Goal: Information Seeking & Learning: Compare options

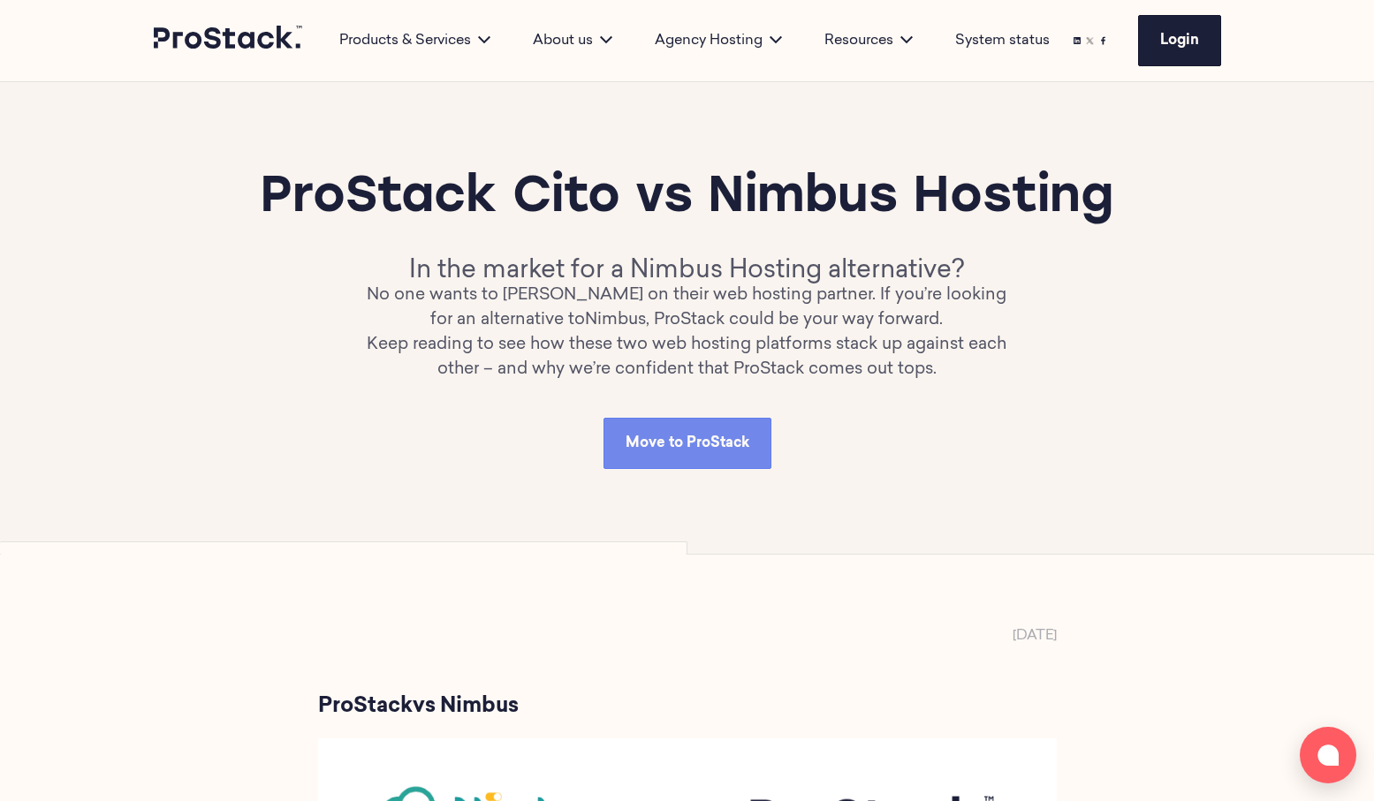
click at [444, 333] on p "No one wants to [PERSON_NAME] on their web hosting partner. If you’re looking f…" at bounding box center [687, 308] width 641 height 49
drag, startPoint x: 1023, startPoint y: 705, endPoint x: 1080, endPoint y: 703, distance: 56.6
click at [1026, 647] on p "[DATE]" at bounding box center [1035, 636] width 44 height 21
drag, startPoint x: 1081, startPoint y: 701, endPoint x: 929, endPoint y: 709, distance: 152.2
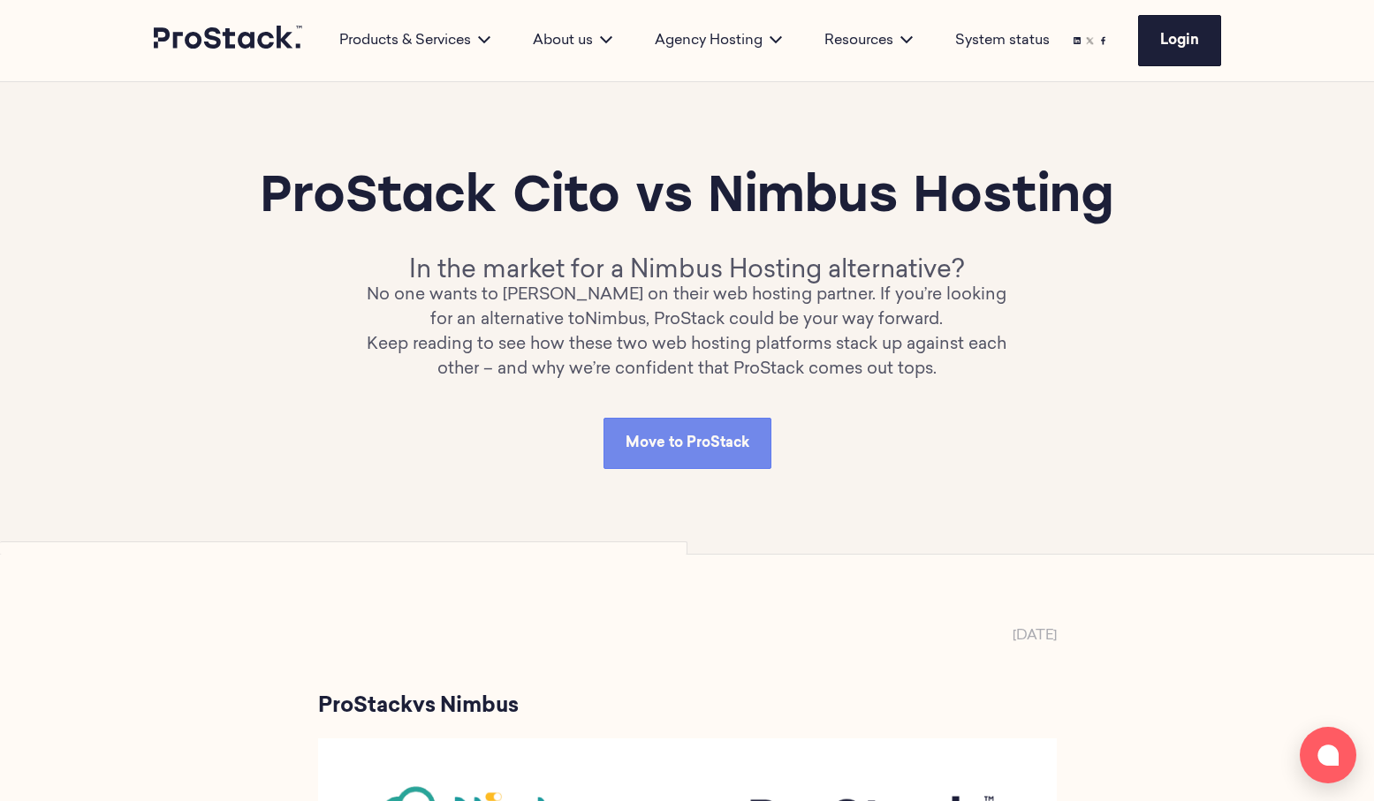
click at [800, 469] on div "Move to ProStack" at bounding box center [687, 443] width 1067 height 51
drag, startPoint x: 190, startPoint y: 125, endPoint x: 1449, endPoint y: 581, distance: 1339.1
click at [777, 333] on p "No one wants to [PERSON_NAME] on their web hosting partner. If you’re looking f…" at bounding box center [687, 308] width 641 height 49
drag, startPoint x: 1139, startPoint y: 205, endPoint x: 838, endPoint y: 392, distance: 354.8
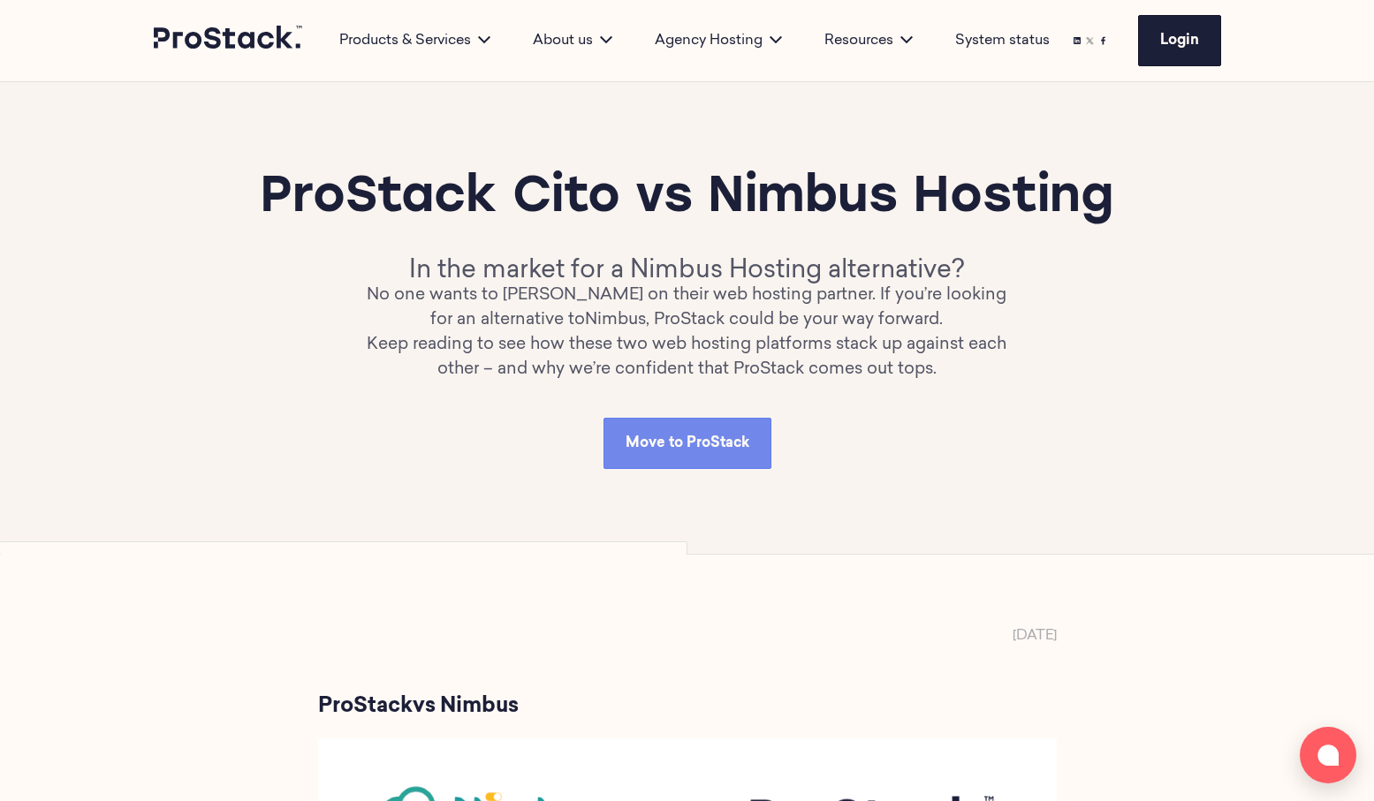
click at [836, 391] on div "ProStack Cito vs Nimbus Hosting In the market for a Nimbus Hosting alternative?…" at bounding box center [687, 318] width 1067 height 302
click at [907, 231] on h1 "ProStack Cito vs Nimbus Hosting" at bounding box center [687, 199] width 854 height 64
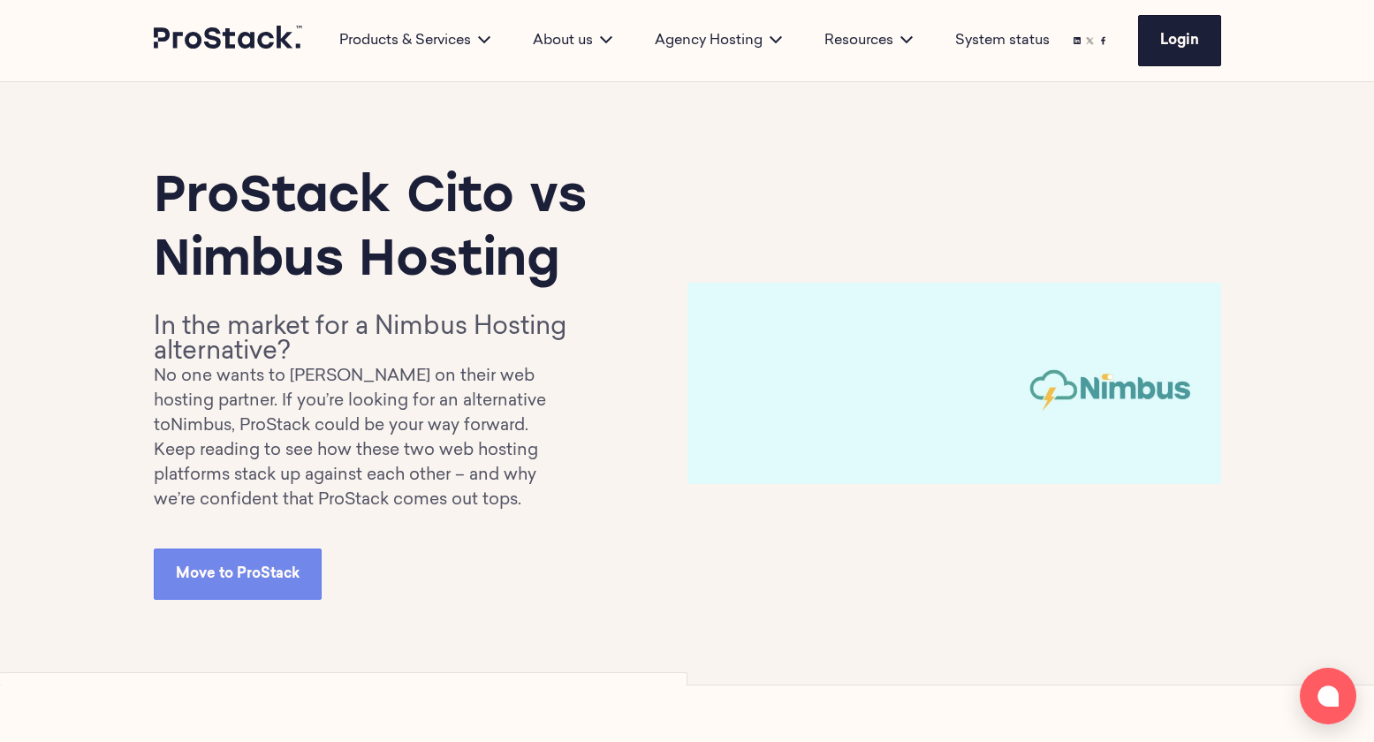
click at [340, 427] on p "No one wants to [PERSON_NAME] on their web hosting partner. If you’re looking f…" at bounding box center [365, 402] width 423 height 74
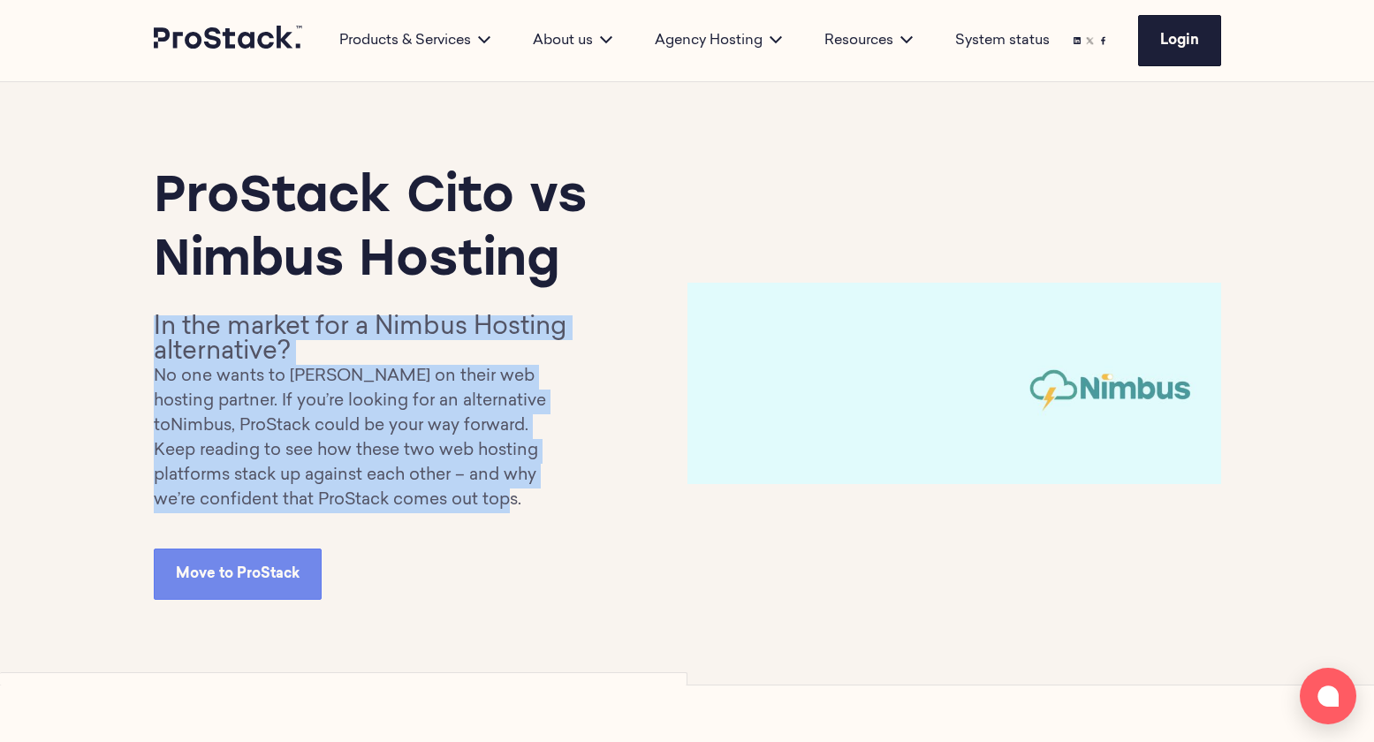
drag, startPoint x: 154, startPoint y: 323, endPoint x: 507, endPoint y: 497, distance: 394.4
click at [507, 497] on div "In the market for a Nimbus Hosting alternative? No one wants to [PERSON_NAME] o…" at bounding box center [365, 414] width 423 height 198
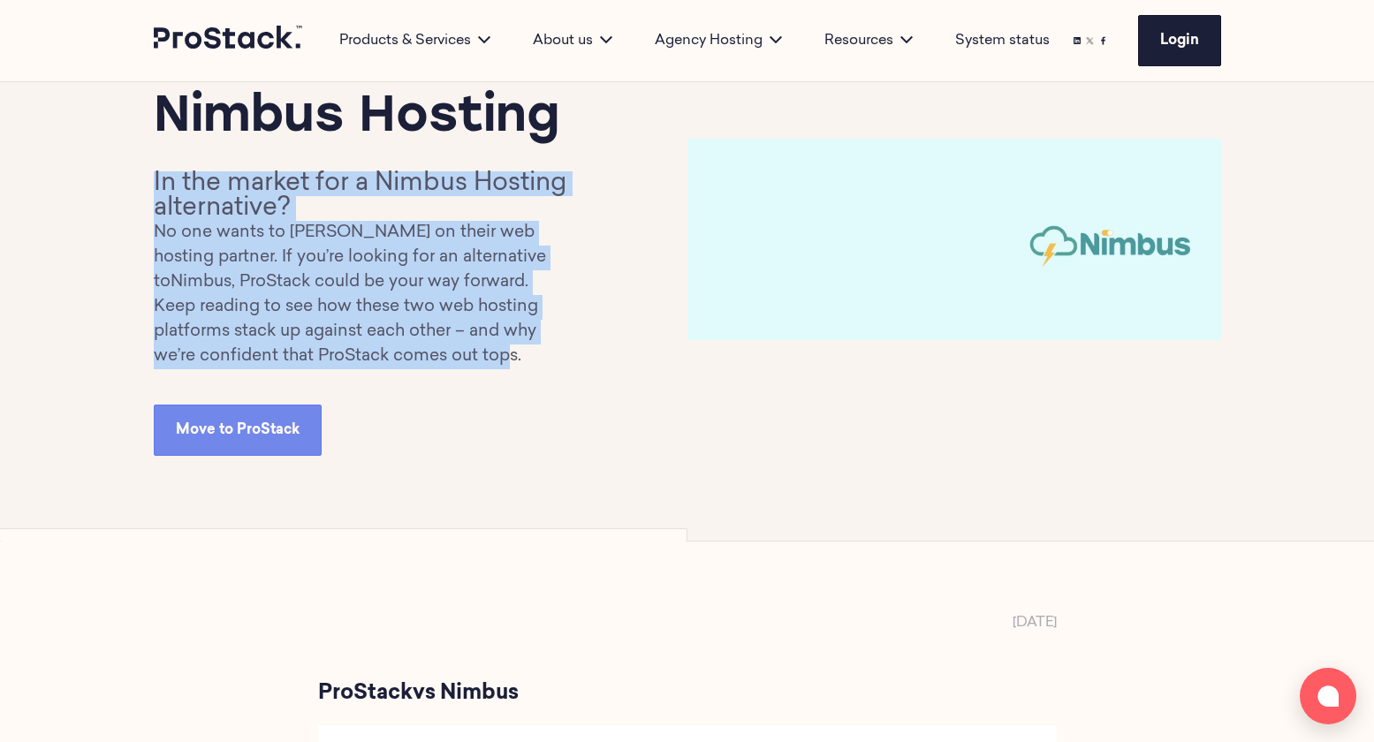
click at [460, 330] on p "Keep reading to see how these two web hosting platforms stack up against each o…" at bounding box center [365, 332] width 423 height 74
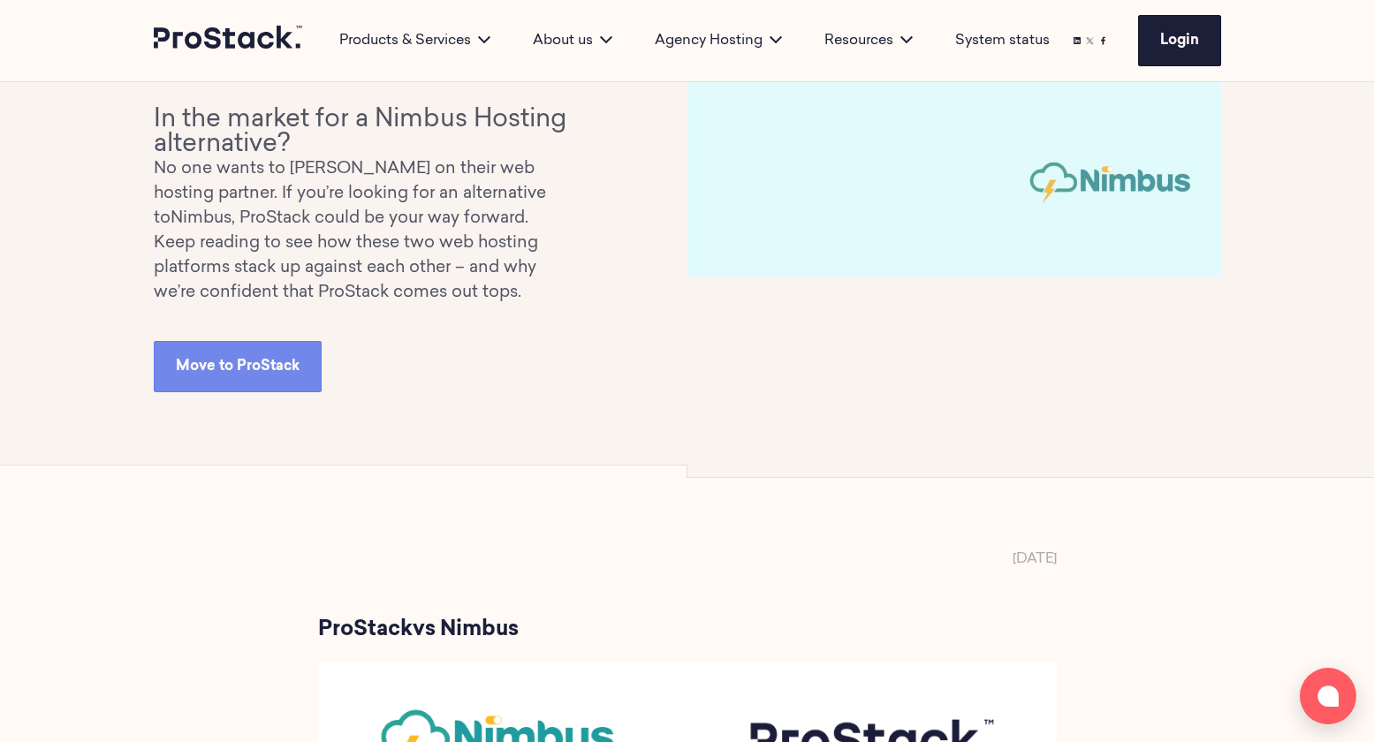
scroll to position [0, 0]
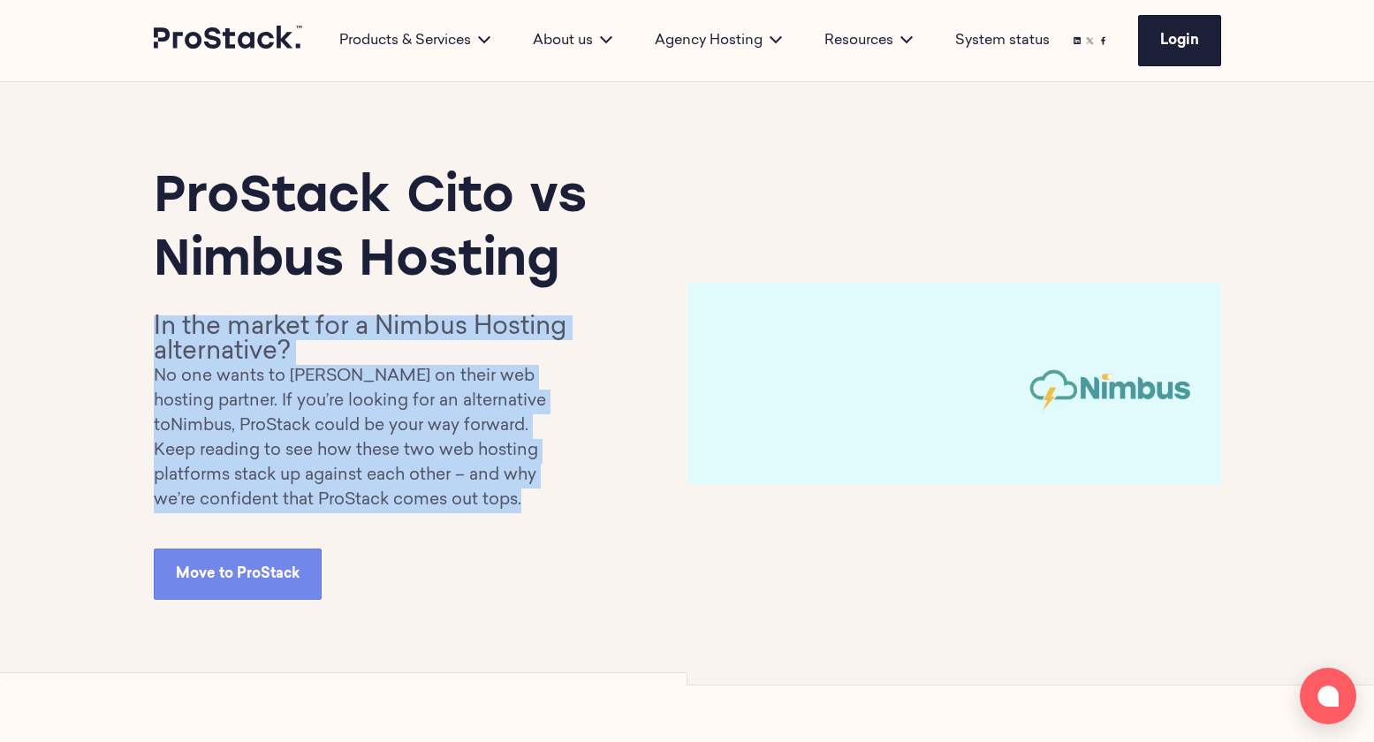
drag, startPoint x: 155, startPoint y: 324, endPoint x: 539, endPoint y: 493, distance: 419.8
click at [534, 503] on div "In the market for a Nimbus Hosting alternative? No one wants to [PERSON_NAME] o…" at bounding box center [365, 414] width 423 height 198
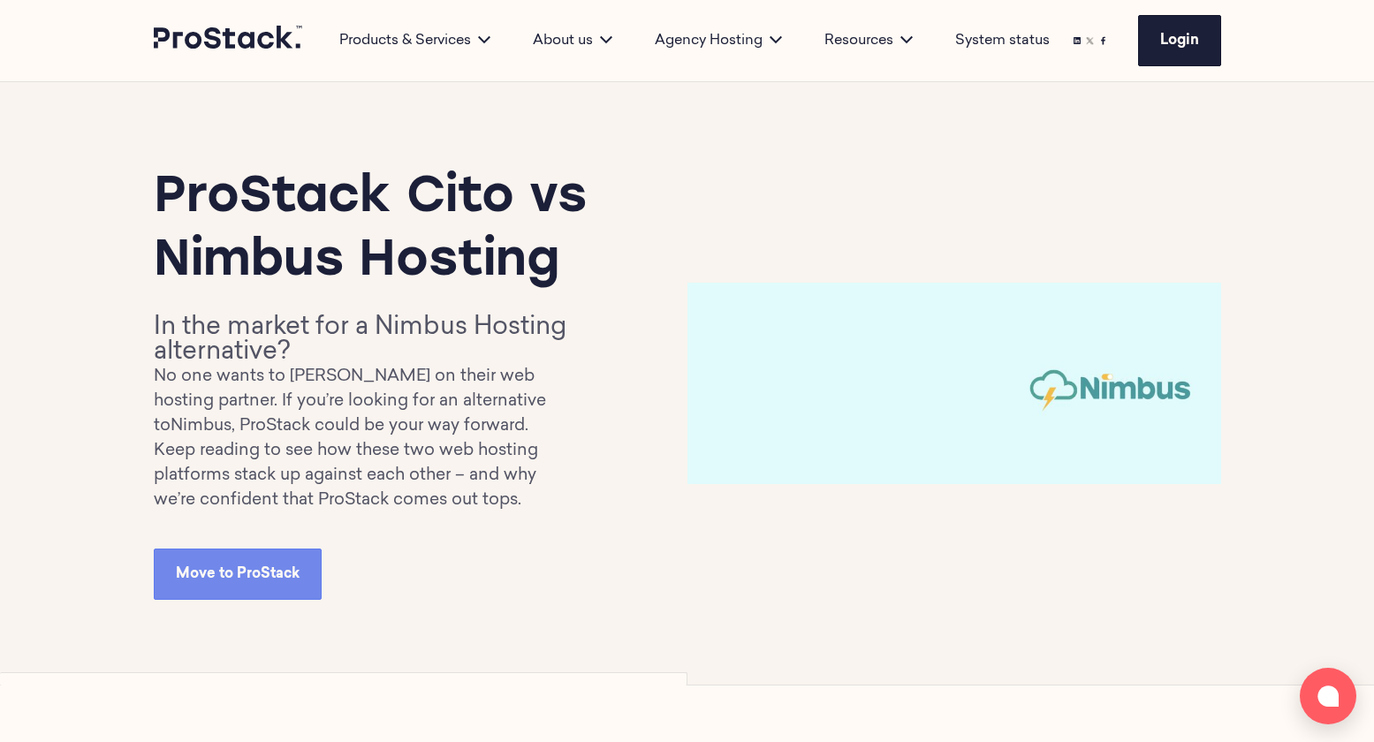
click at [258, 395] on p "No one wants to [PERSON_NAME] on their web hosting partner. If you’re looking f…" at bounding box center [365, 402] width 423 height 74
click at [215, 375] on p "No one wants to [PERSON_NAME] on their web hosting partner. If you’re looking f…" at bounding box center [365, 402] width 423 height 74
drag, startPoint x: 156, startPoint y: 326, endPoint x: 312, endPoint y: 339, distance: 156.1
click at [312, 339] on h2 "In the market for a Nimbus Hosting alternative?" at bounding box center [365, 339] width 423 height 49
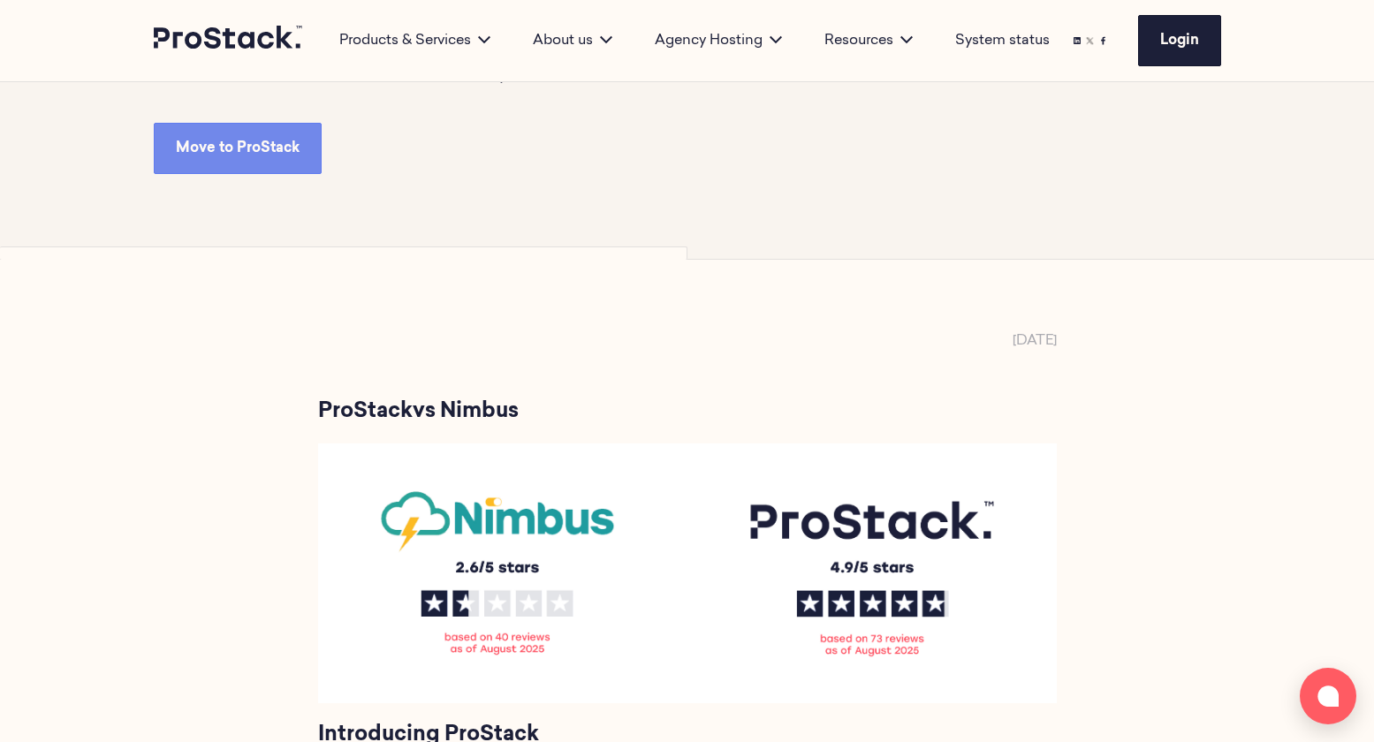
scroll to position [425, 0]
drag, startPoint x: 522, startPoint y: 408, endPoint x: 597, endPoint y: 407, distance: 75.1
click at [597, 407] on h2 "ProStack vs Nimbus" at bounding box center [687, 412] width 739 height 21
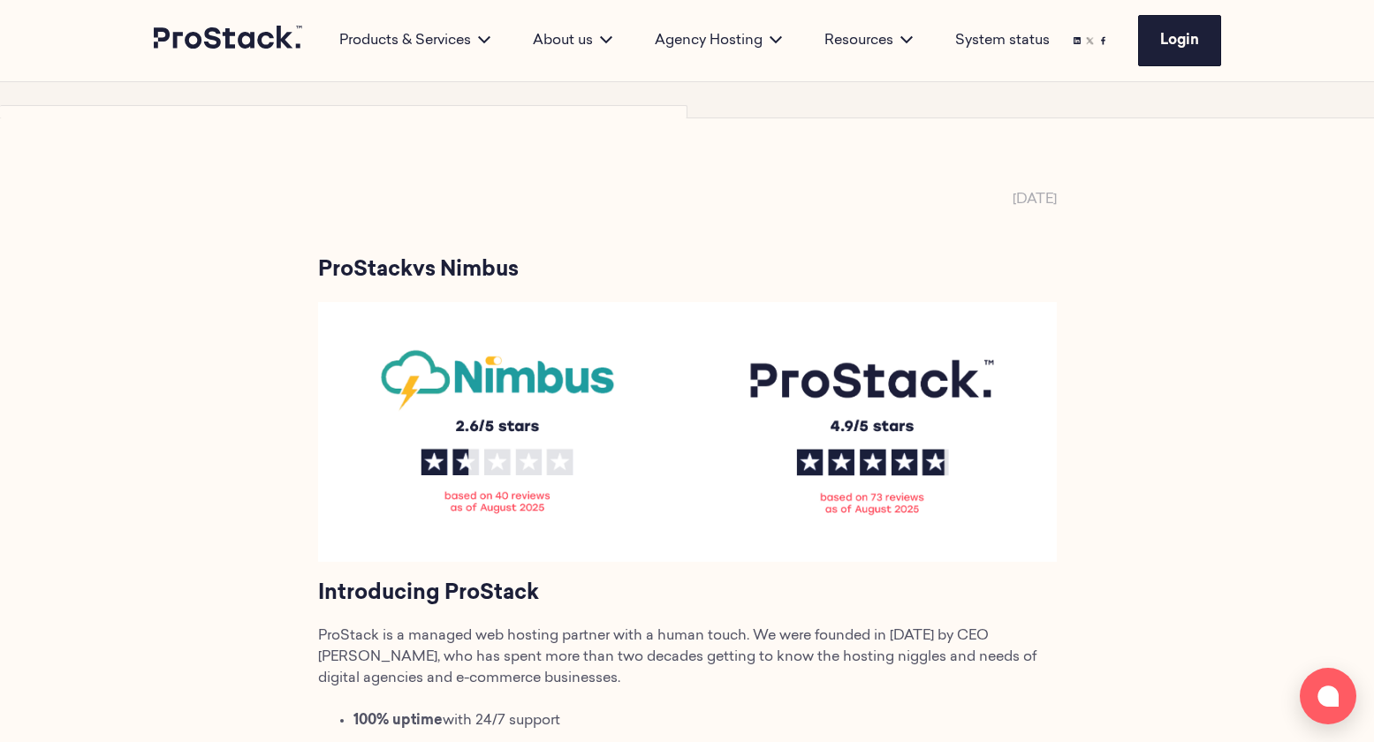
scroll to position [602, 0]
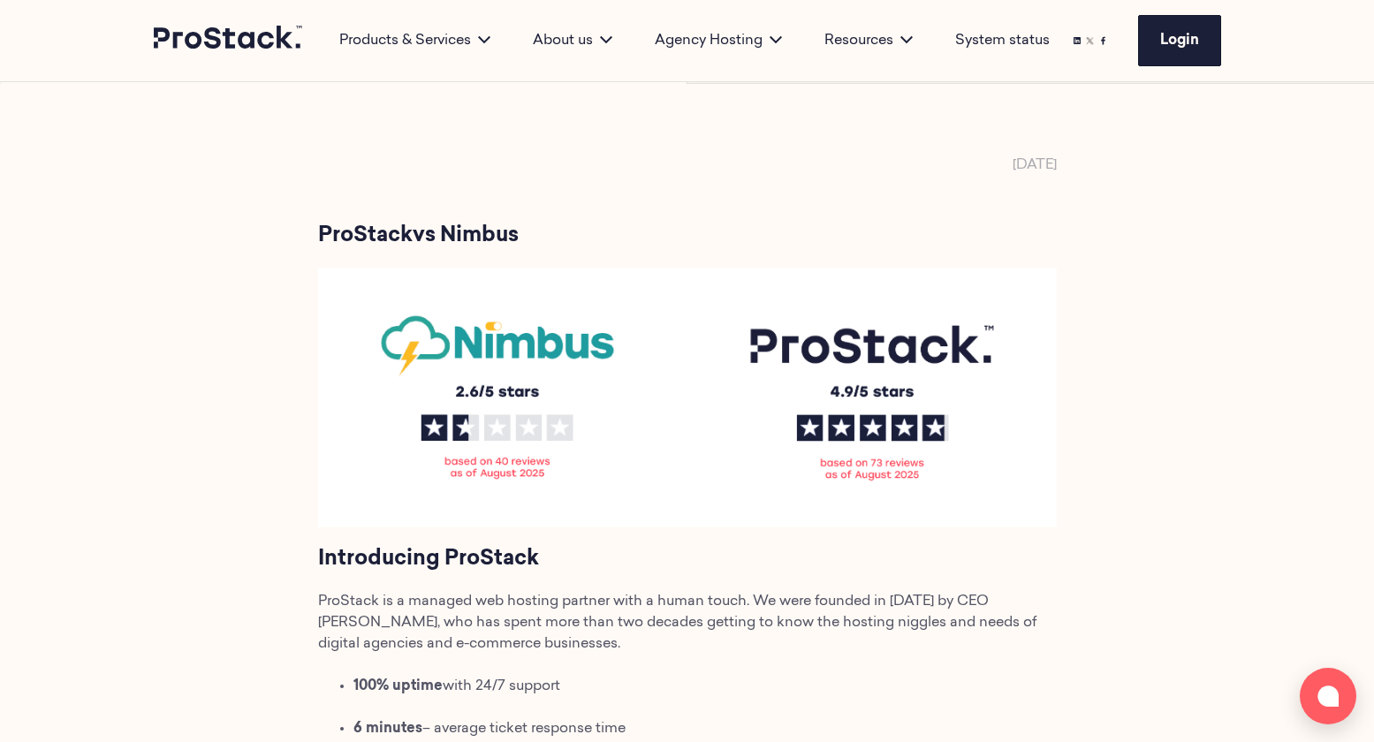
click at [466, 564] on span "Introducing ProStack" at bounding box center [428, 559] width 221 height 21
drag, startPoint x: 315, startPoint y: 561, endPoint x: 657, endPoint y: 553, distance: 342.0
drag, startPoint x: 397, startPoint y: 247, endPoint x: 391, endPoint y: 236, distance: 12.3
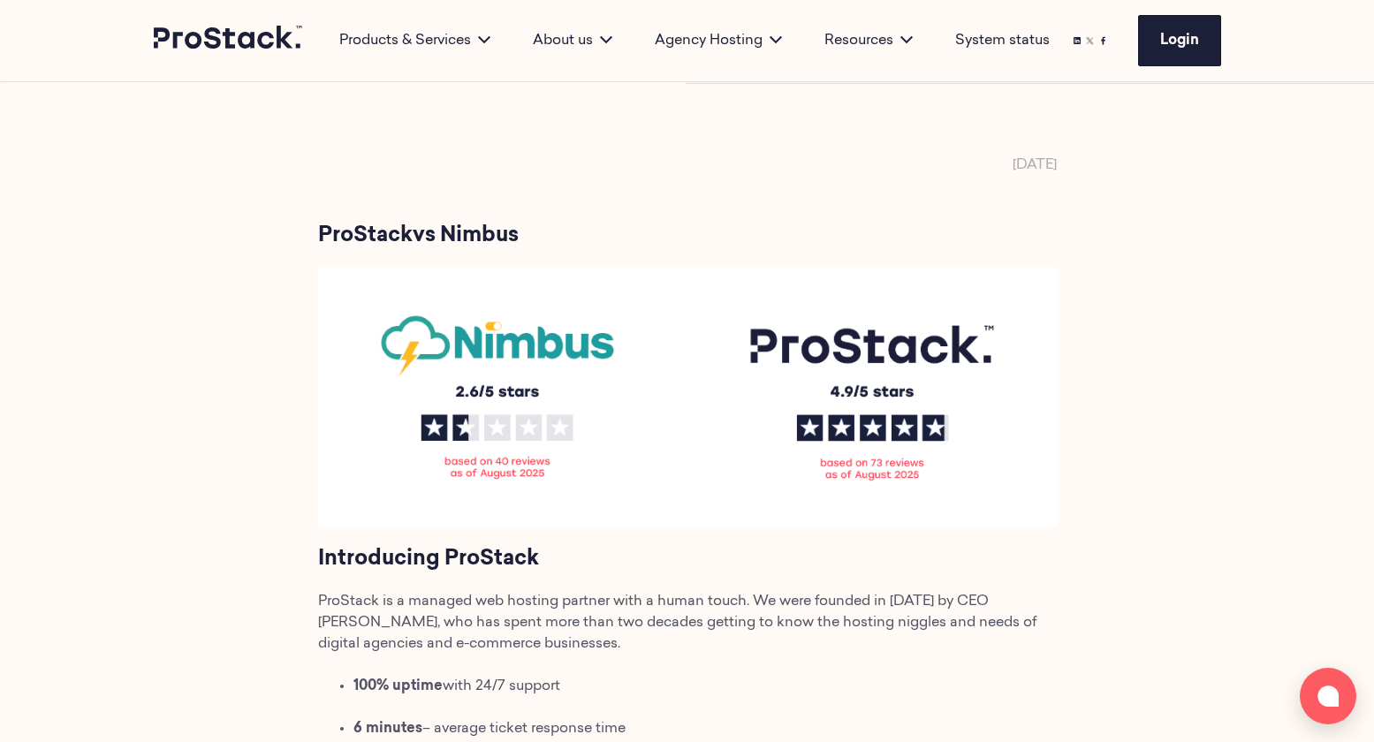
click at [384, 231] on span "ProStack" at bounding box center [365, 235] width 95 height 21
drag, startPoint x: 317, startPoint y: 235, endPoint x: 560, endPoint y: 232, distance: 243.0
click at [560, 232] on h2 "ProStack vs Nimbus" at bounding box center [687, 235] width 739 height 21
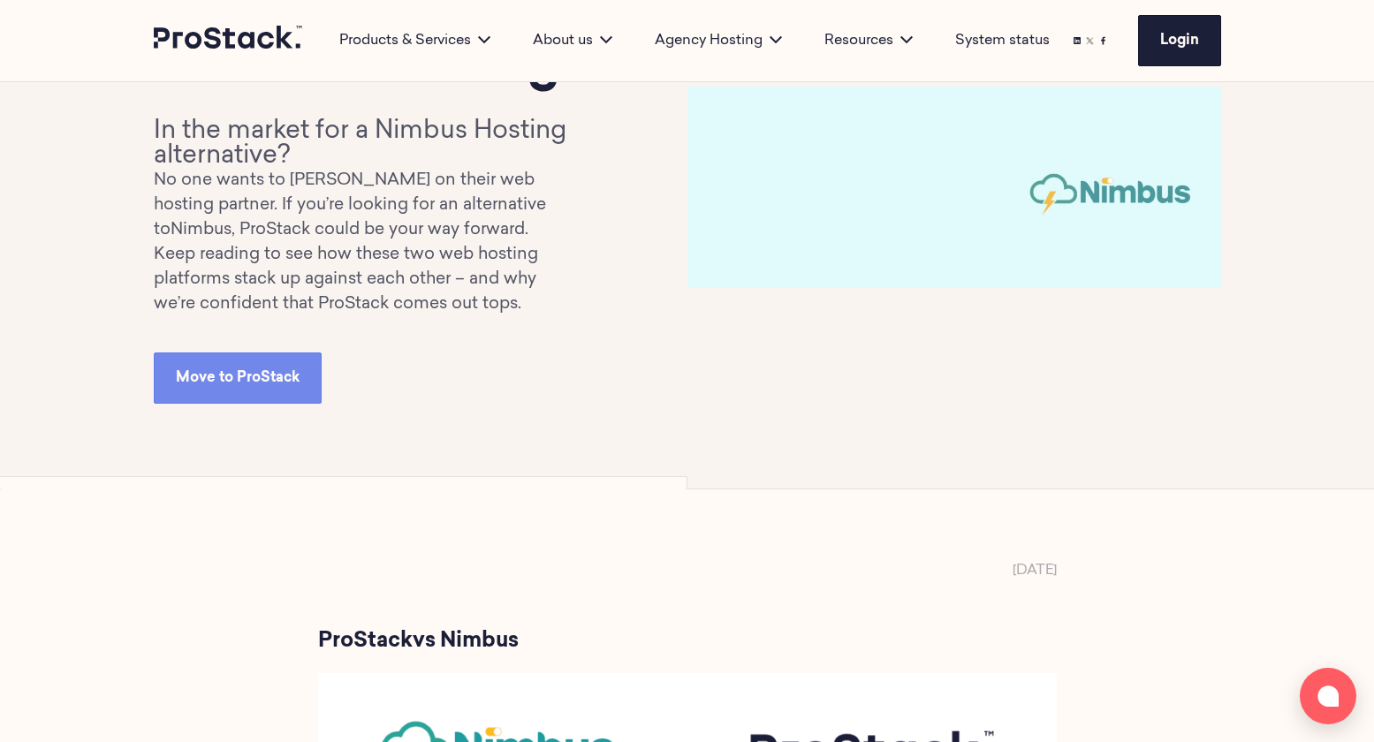
scroll to position [114, 0]
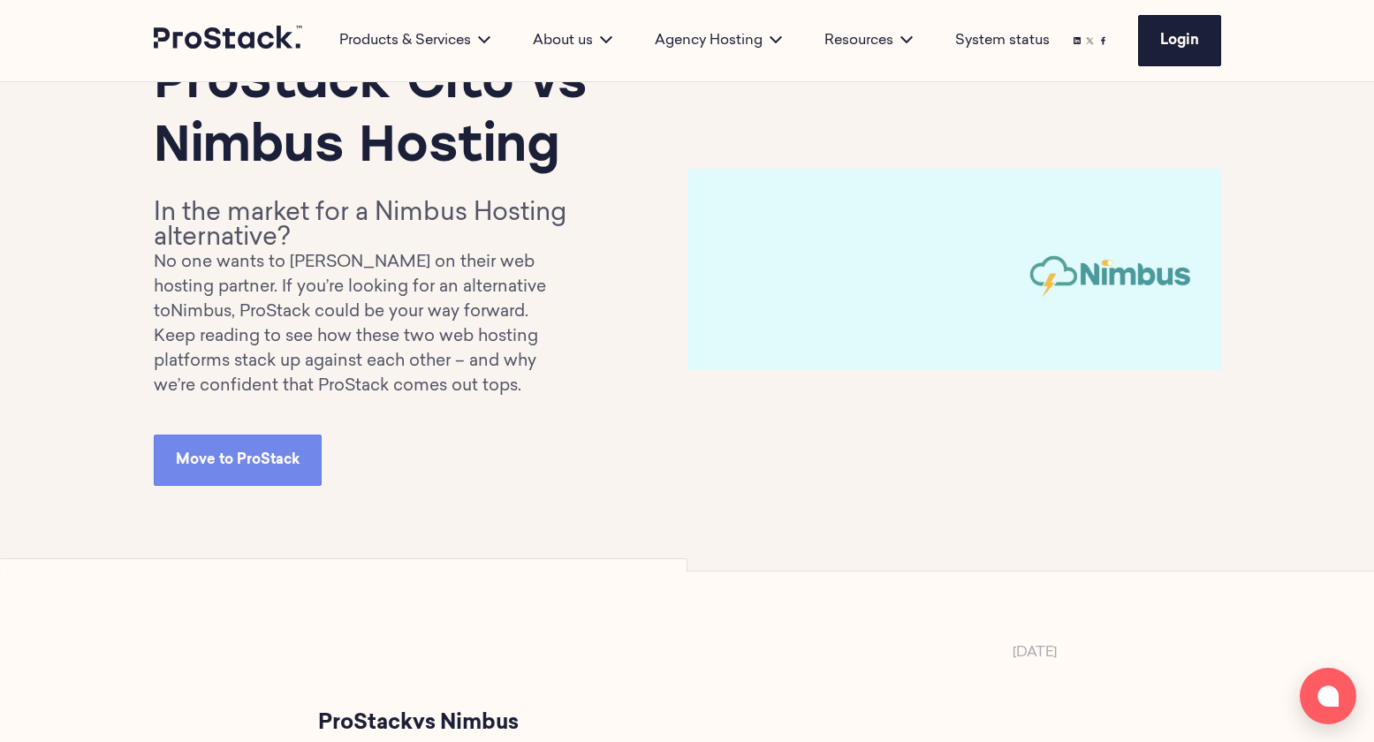
click at [313, 229] on h2 "In the market for a Nimbus Hosting alternative?" at bounding box center [365, 225] width 423 height 49
click at [218, 212] on h2 "In the market for a Nimbus Hosting alternative?" at bounding box center [365, 225] width 423 height 49
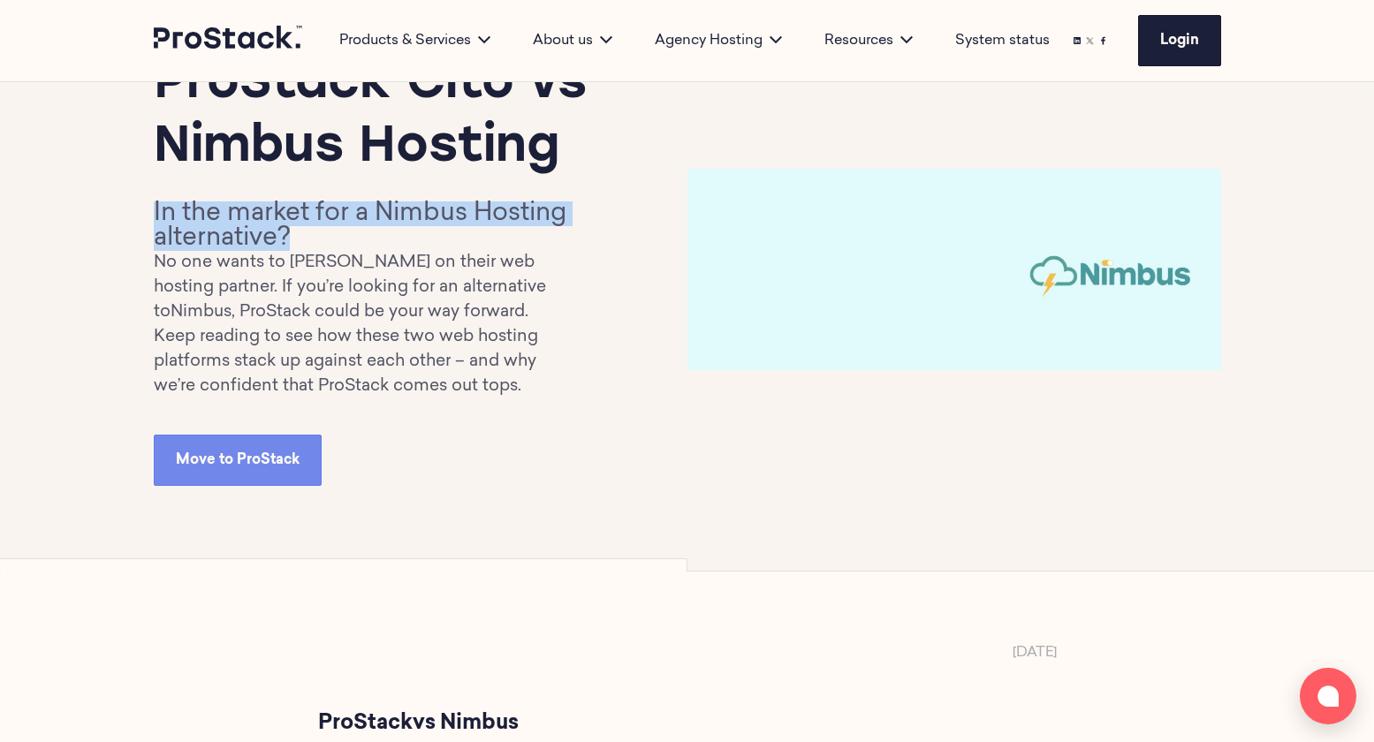
drag, startPoint x: 150, startPoint y: 208, endPoint x: 313, endPoint y: 231, distance: 164.2
click at [313, 231] on div "ProStack Cito vs Nimbus Hosting In the market for a Nimbus Hosting alternative?…" at bounding box center [687, 269] width 1209 height 603
click at [315, 232] on h2 "In the market for a Nimbus Hosting alternative?" at bounding box center [365, 225] width 423 height 49
drag, startPoint x: 152, startPoint y: 209, endPoint x: 316, endPoint y: 234, distance: 166.2
click at [316, 234] on div "ProStack Cito vs Nimbus Hosting In the market for a Nimbus Hosting alternative?…" at bounding box center [687, 269] width 1209 height 603
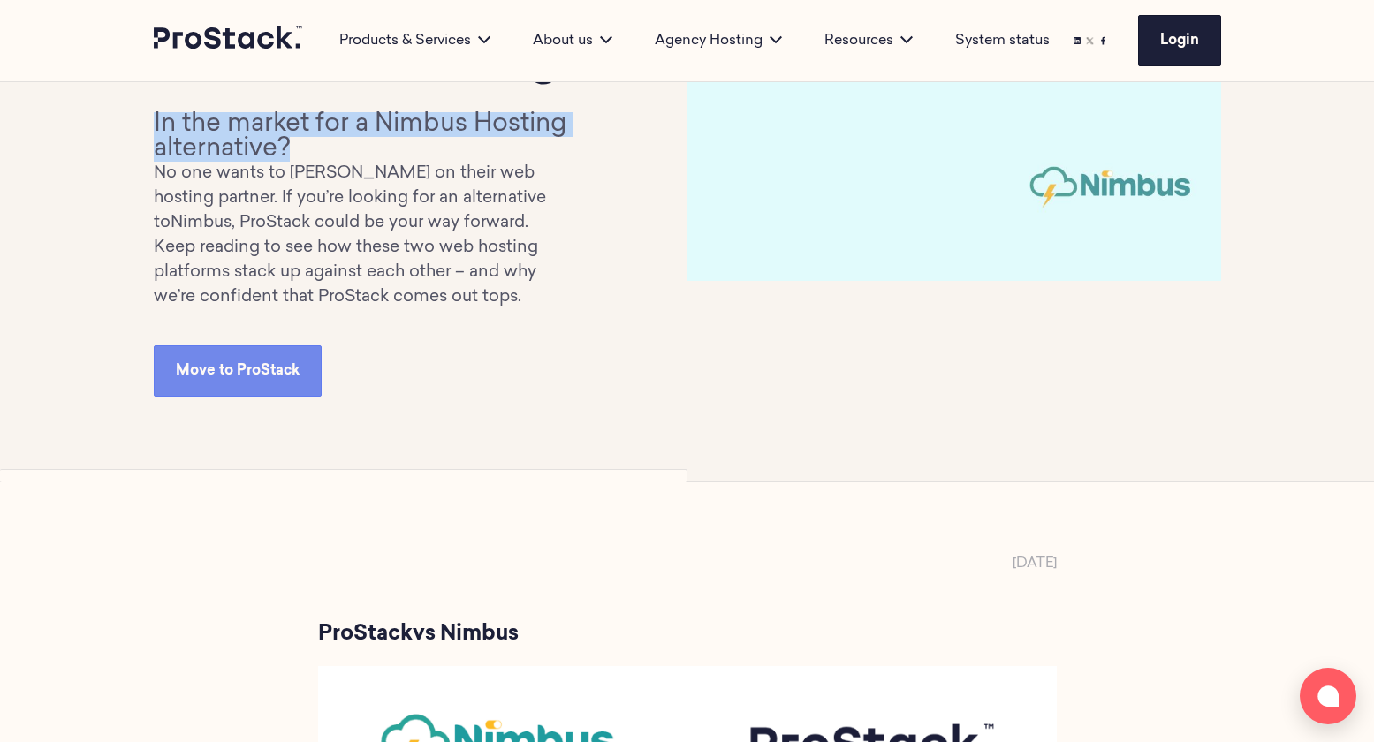
scroll to position [198, 0]
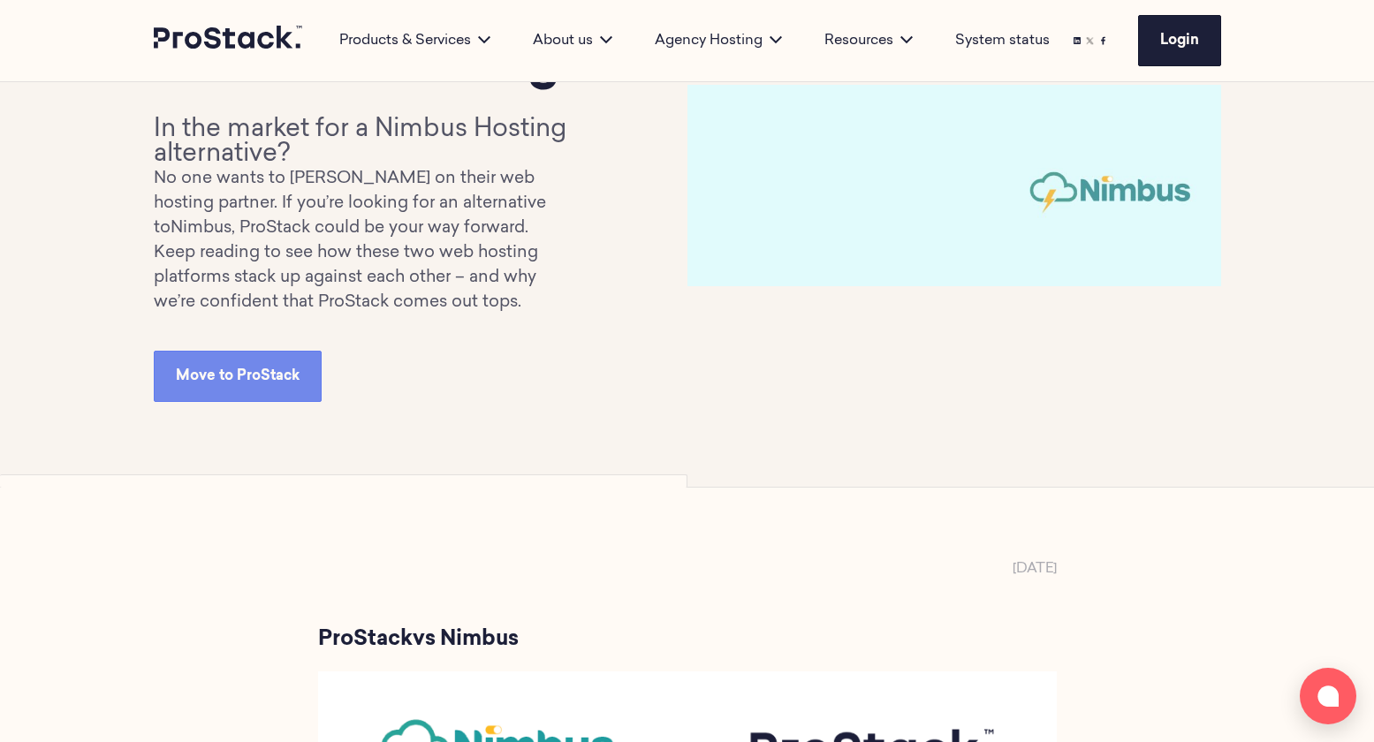
click at [505, 637] on span "vs Nimbus" at bounding box center [466, 639] width 106 height 21
drag, startPoint x: 523, startPoint y: 637, endPoint x: 306, endPoint y: 636, distance: 217.4
click at [283, 81] on nav "Products & Services Products Prostack Cito Dedicated Servers Cloud VPS Shared H…" at bounding box center [687, 41] width 1374 height 82
click at [252, 155] on h2 "In the market for a Nimbus Hosting alternative?" at bounding box center [365, 142] width 423 height 49
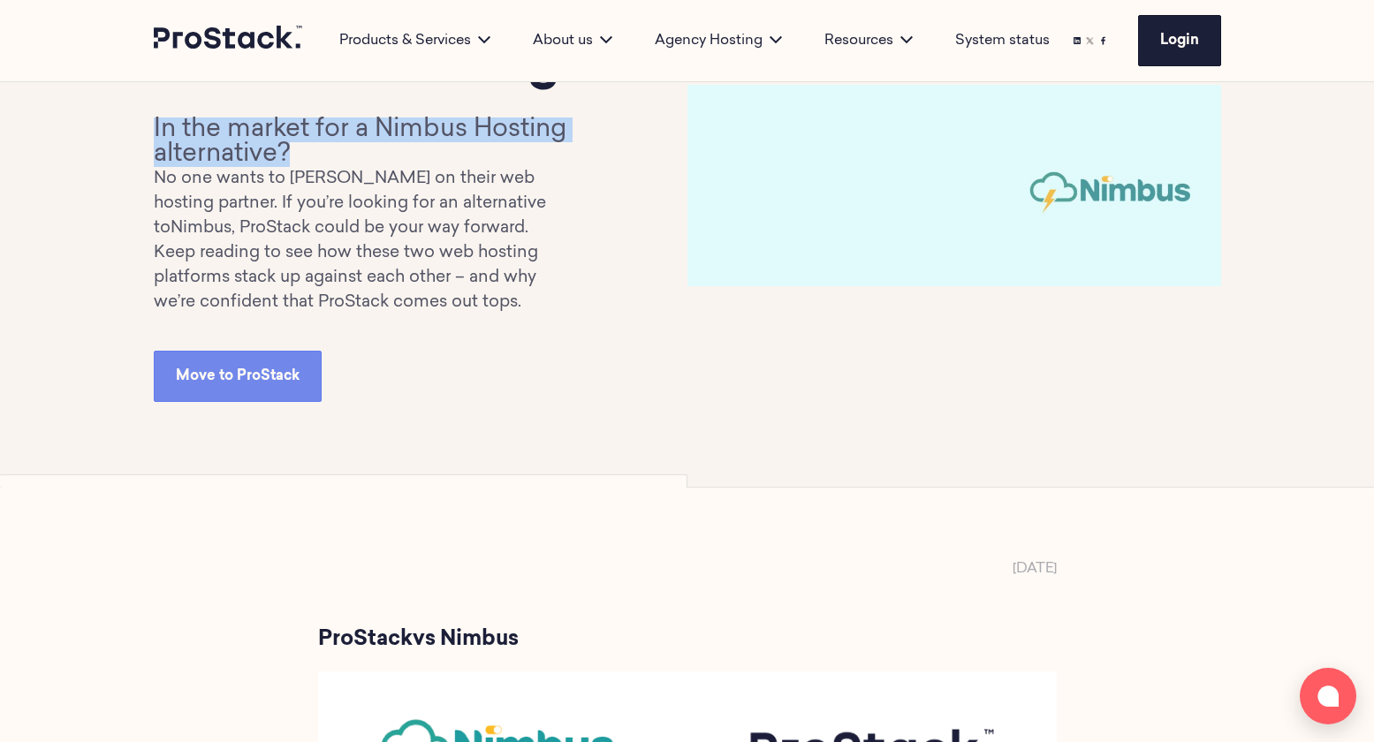
drag, startPoint x: 148, startPoint y: 125, endPoint x: 315, endPoint y: 155, distance: 168.8
click at [315, 155] on div "ProStack Cito vs Nimbus Hosting In the market for a Nimbus Hosting alternative?…" at bounding box center [687, 185] width 1209 height 603
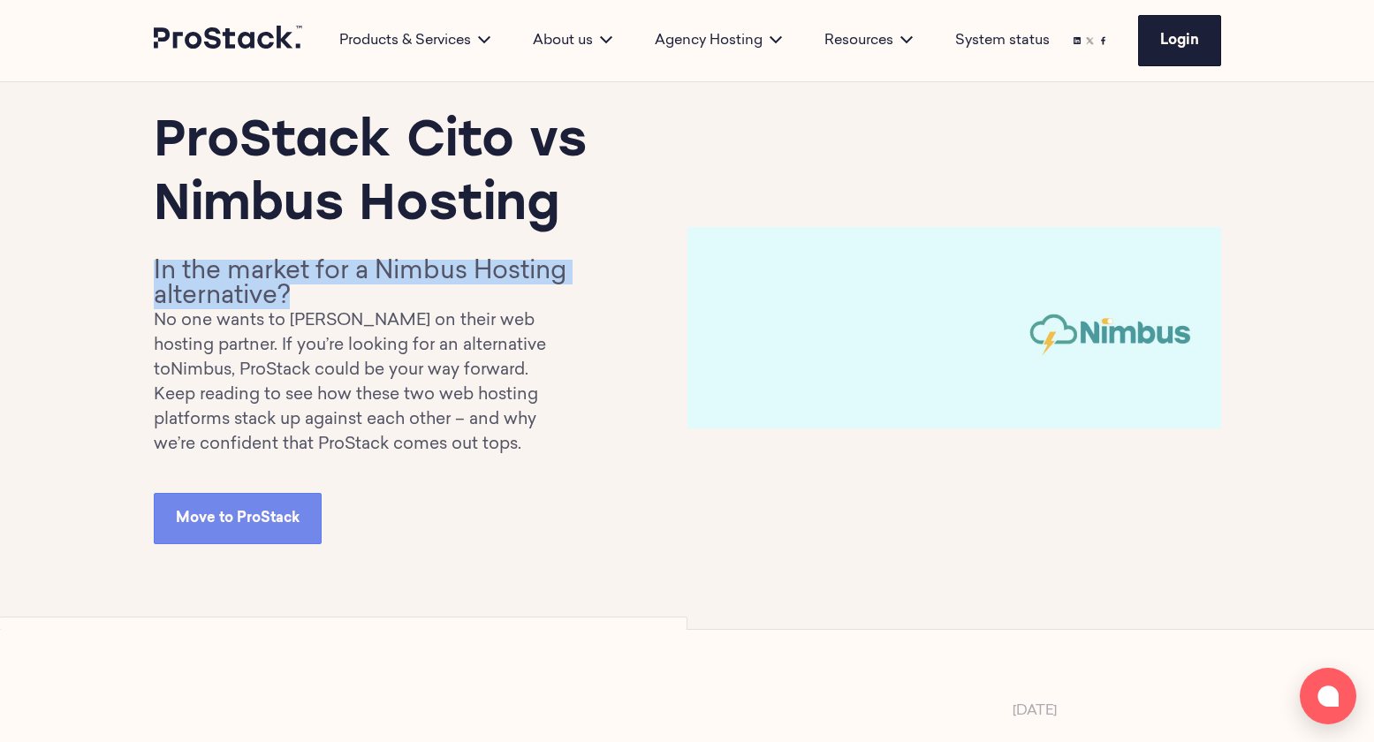
scroll to position [53, 0]
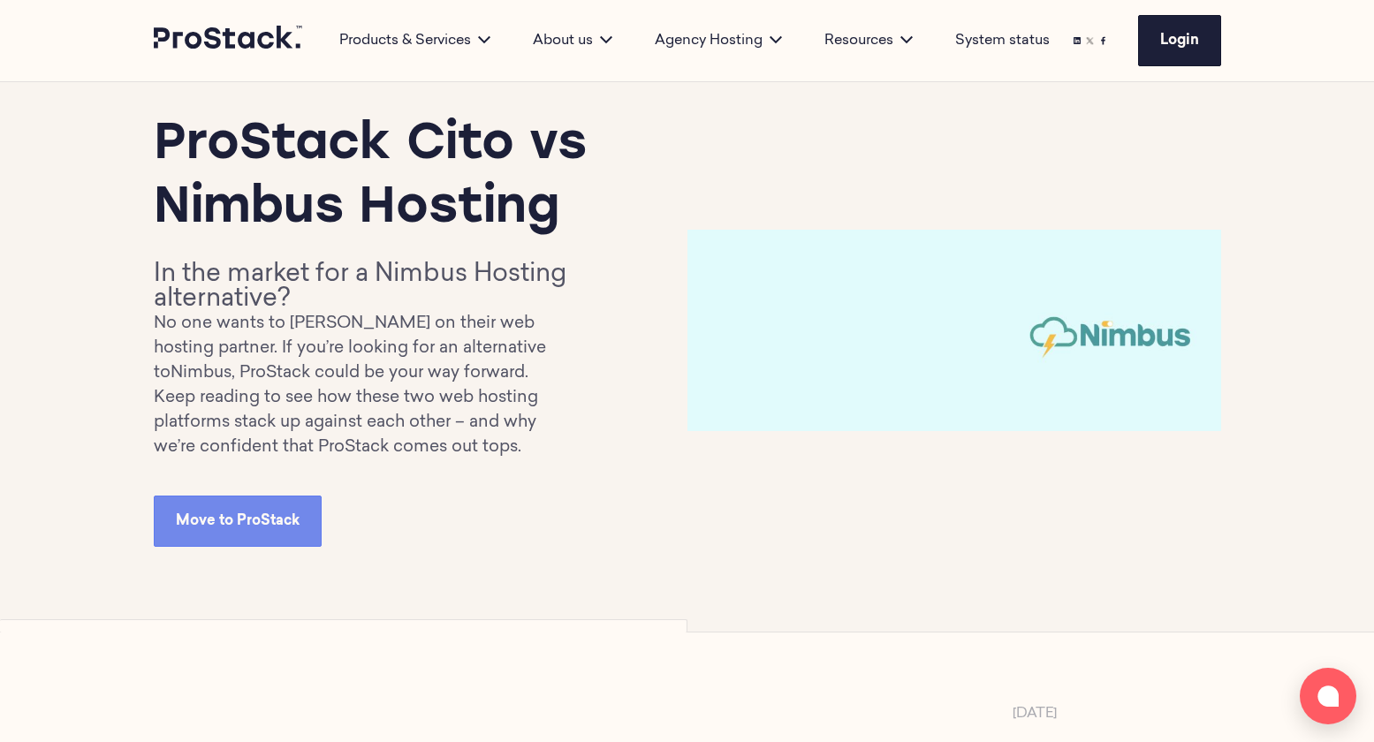
click at [326, 324] on p "No one wants to [PERSON_NAME] on their web hosting partner. If you’re looking f…" at bounding box center [365, 349] width 423 height 74
click at [296, 332] on p "No one wants to [PERSON_NAME] on their web hosting partner. If you’re looking f…" at bounding box center [365, 349] width 423 height 74
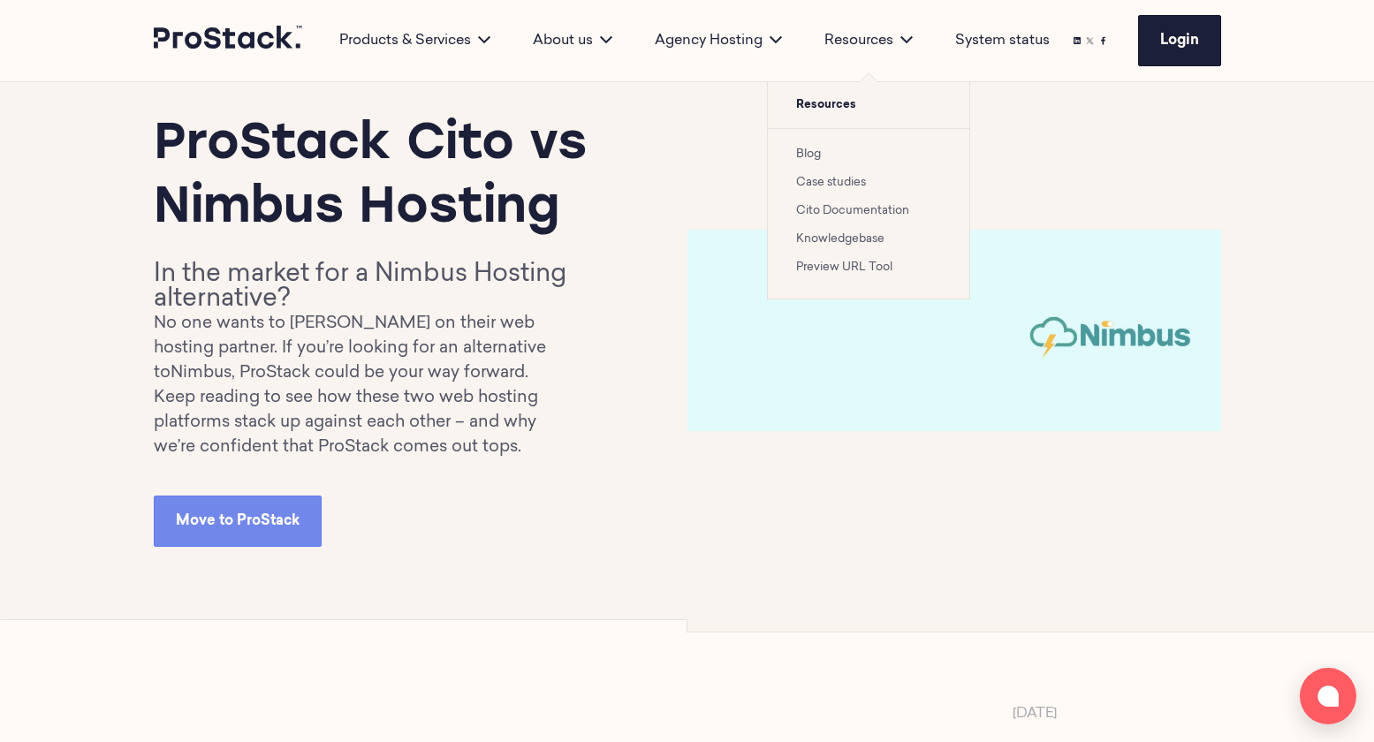
click at [807, 156] on link "Blog" at bounding box center [808, 153] width 25 height 11
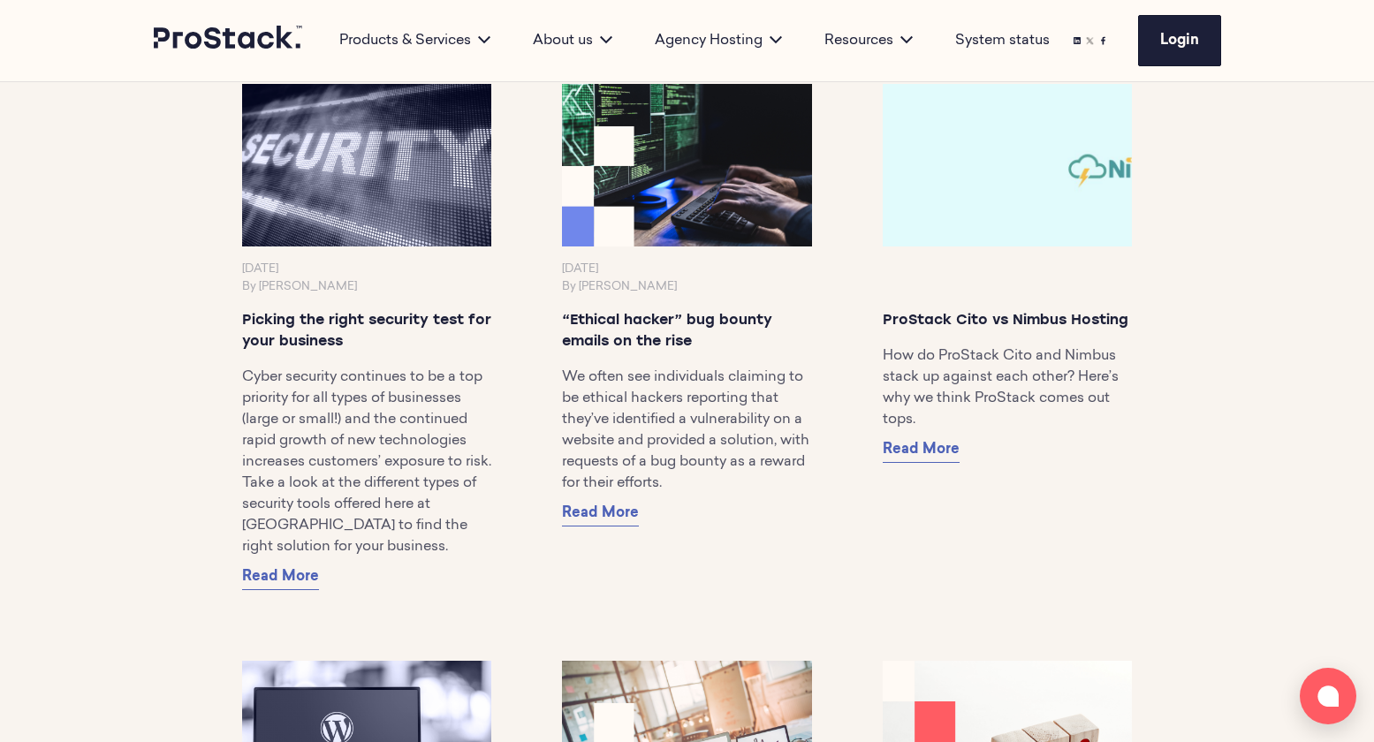
scroll to position [12562, 0]
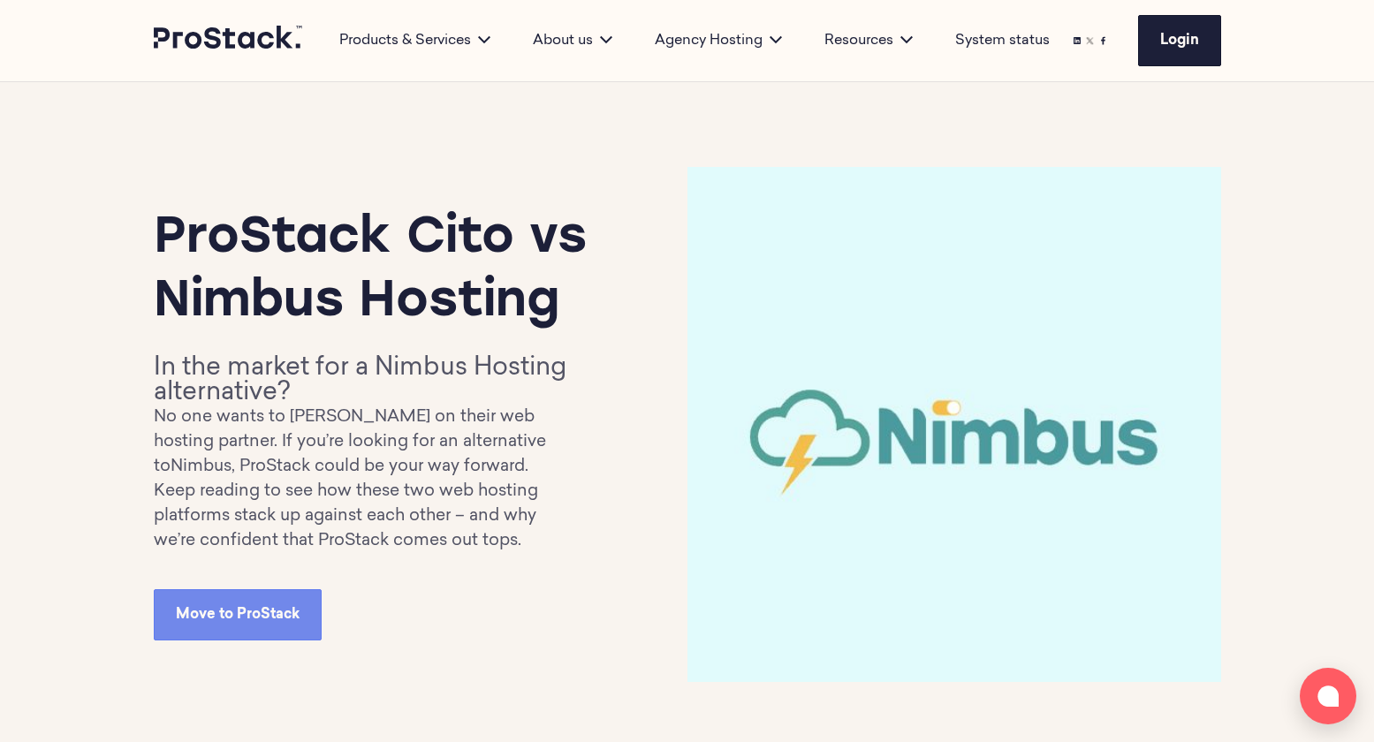
click at [282, 502] on p "Keep reading to see how these two web hosting platforms stack up against each o…" at bounding box center [365, 517] width 423 height 74
click at [159, 441] on p "No one wants to [PERSON_NAME] on their web hosting partner. If you’re looking f…" at bounding box center [365, 443] width 423 height 74
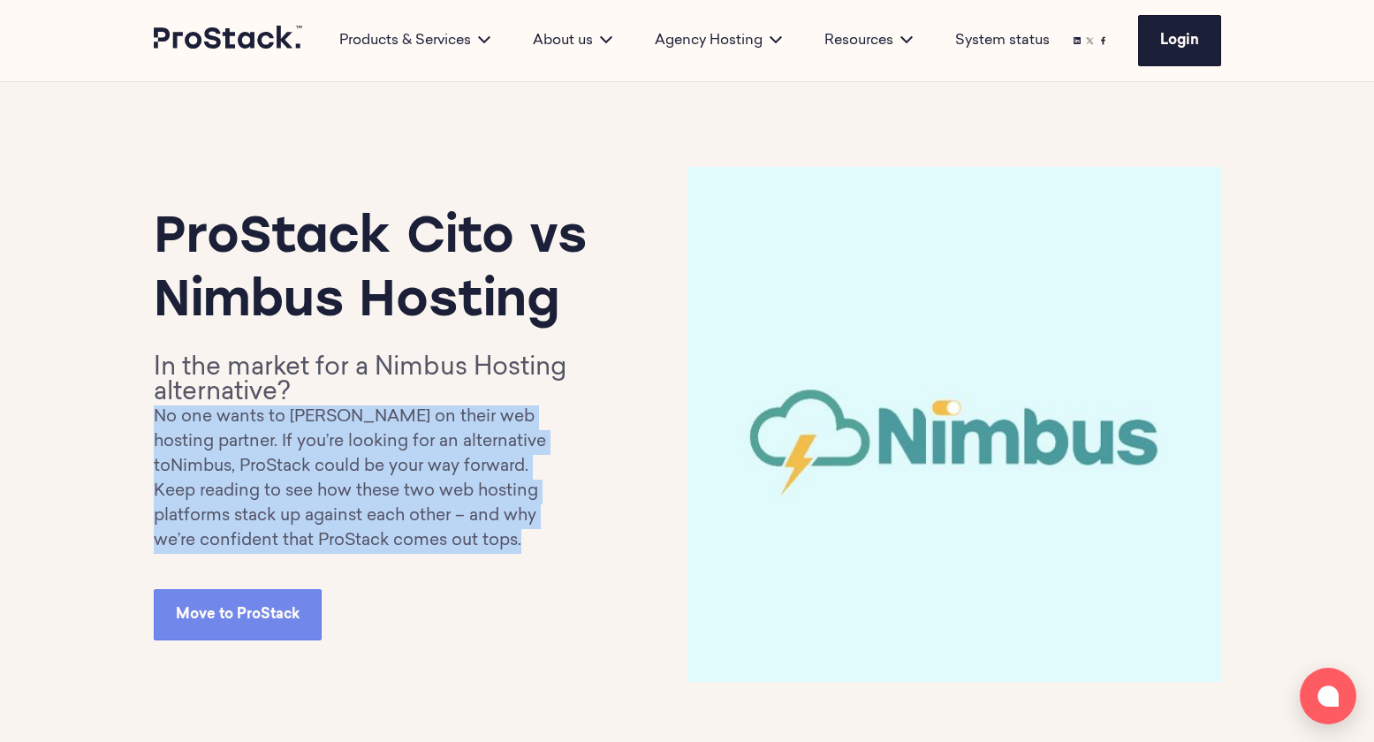
drag, startPoint x: 154, startPoint y: 414, endPoint x: 565, endPoint y: 534, distance: 428.7
click at [565, 534] on div "In the market for a Nimbus Hosting alternative? No one wants to [PERSON_NAME] o…" at bounding box center [365, 455] width 423 height 198
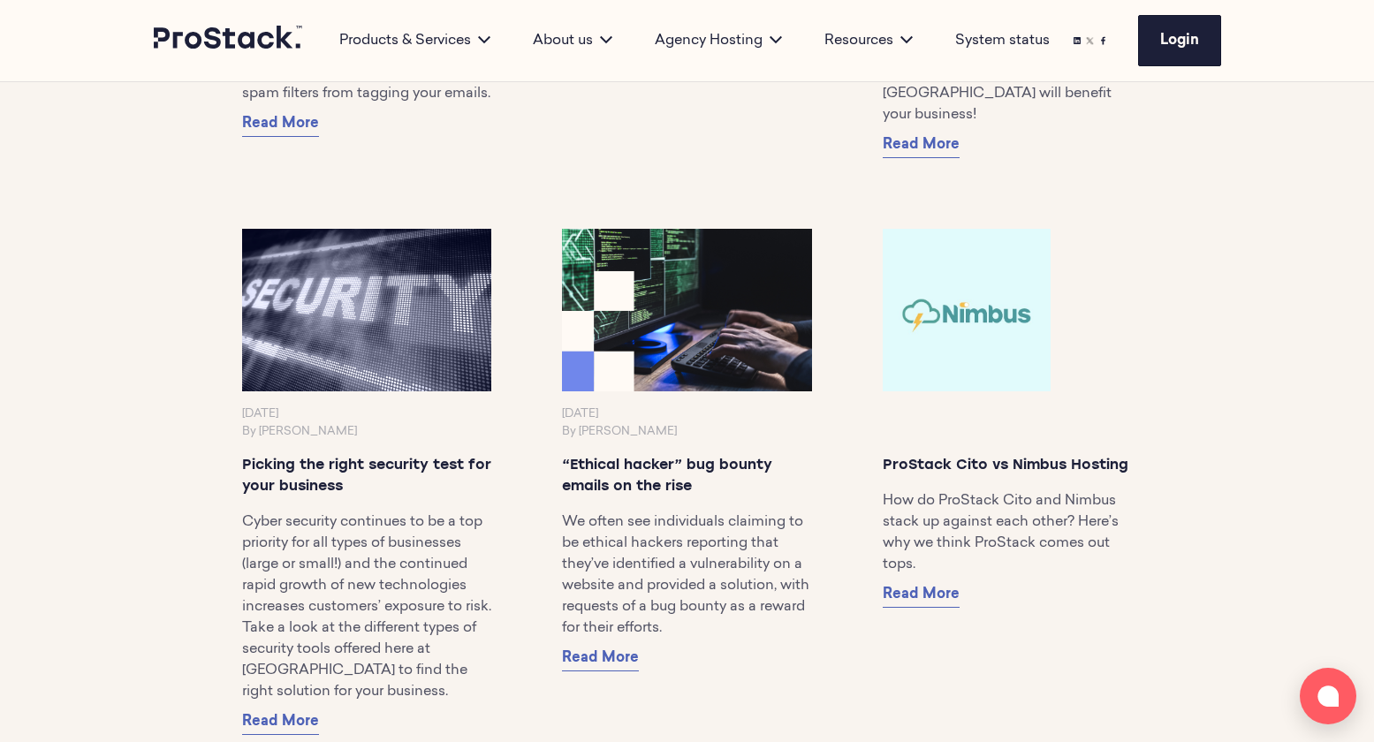
scroll to position [12417, 0]
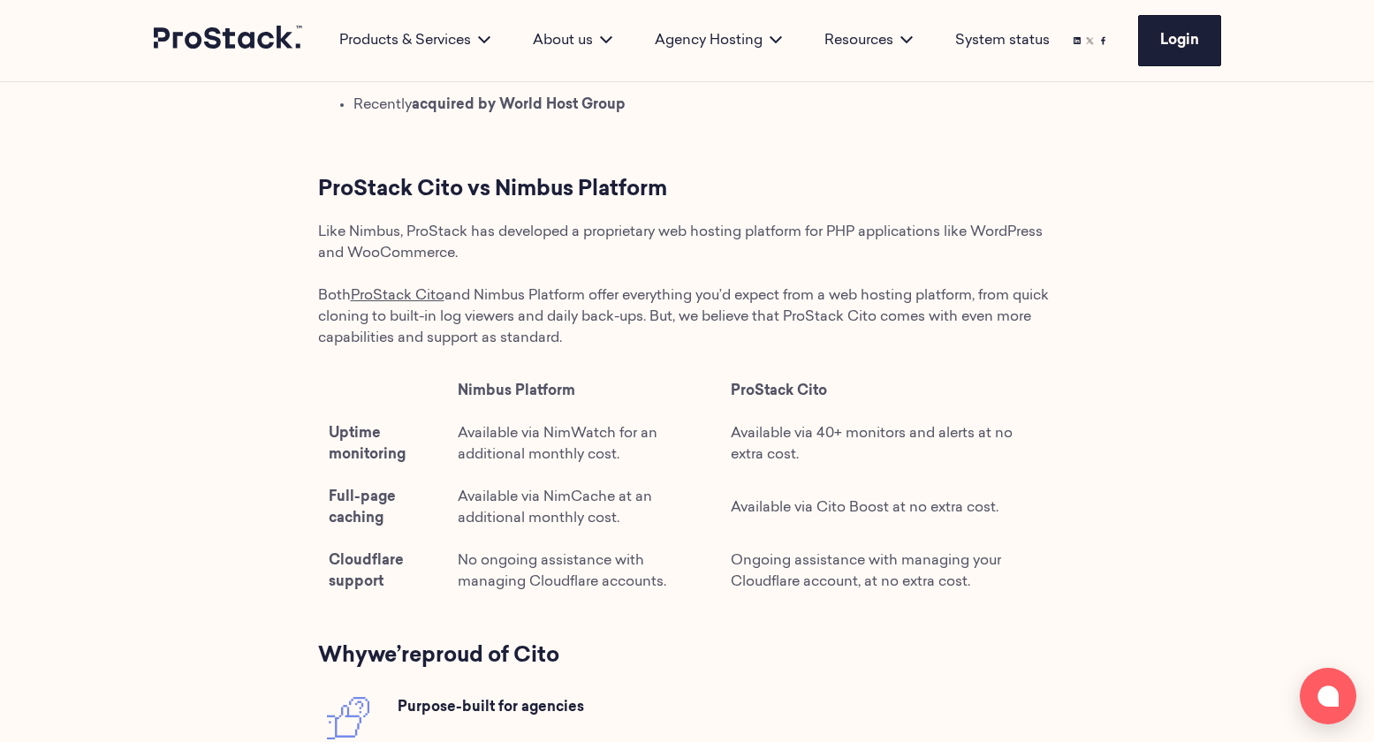
scroll to position [1915, 0]
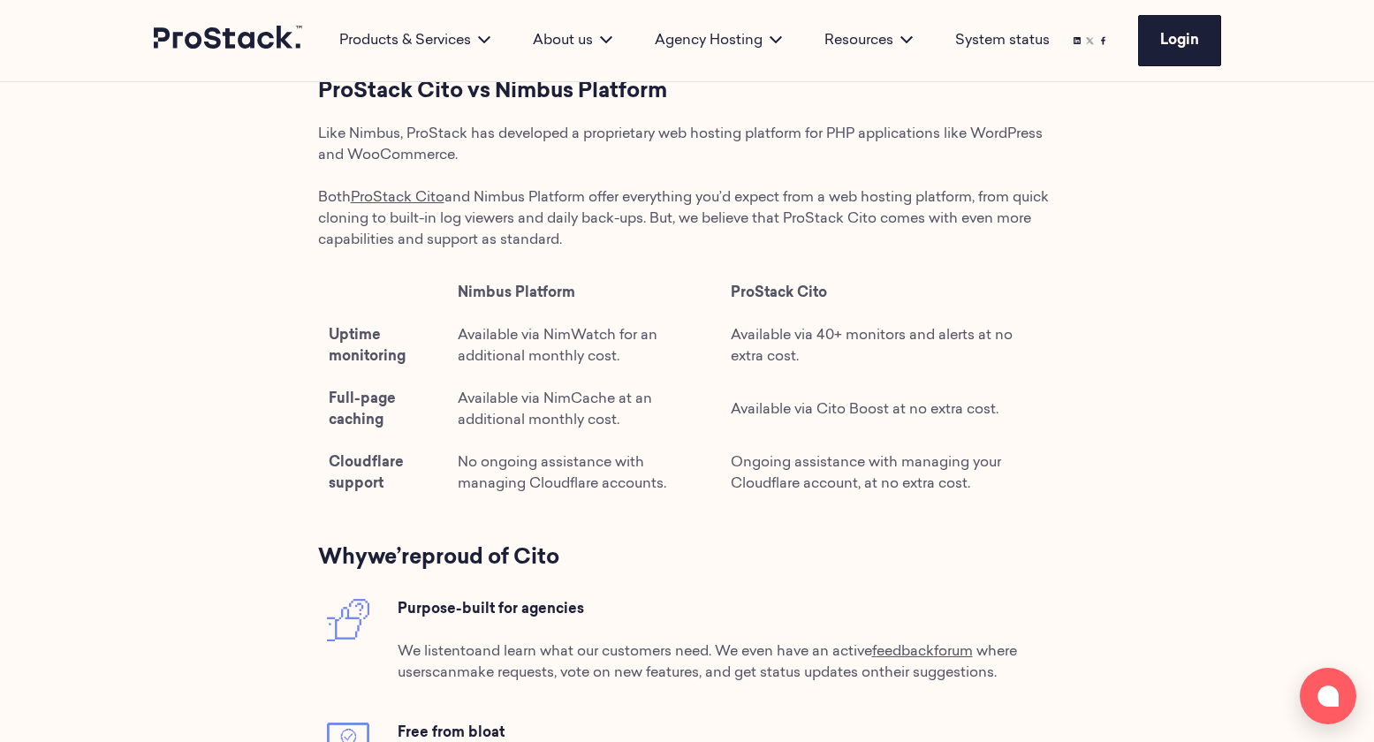
click at [361, 337] on span "Uptime monitoring" at bounding box center [367, 346] width 77 height 35
click at [670, 232] on p "Both ProStack Cito and Nimbus Platform offer everything you’d expect from a web…" at bounding box center [687, 219] width 739 height 64
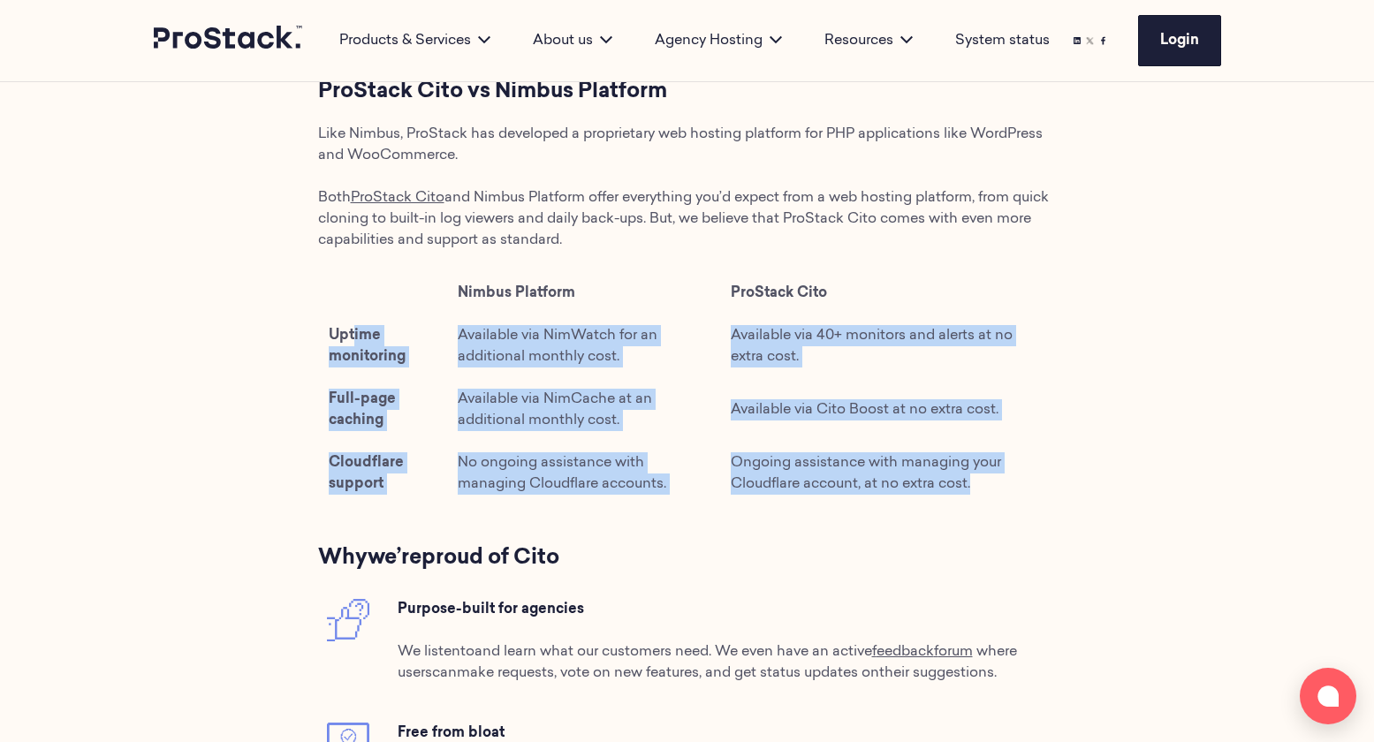
drag, startPoint x: 354, startPoint y: 331, endPoint x: 1051, endPoint y: 475, distance: 711.9
click at [1051, 475] on tbody "Nimbus Platform ProStack Cito Uptime monitoring Available via NimWatch for an a…" at bounding box center [687, 388] width 739 height 233
drag, startPoint x: 784, startPoint y: 468, endPoint x: 614, endPoint y: 434, distance: 173.1
click at [783, 468] on span "Ongoing assistance with managing your Cloudflare account, at no extra cost." at bounding box center [866, 473] width 270 height 35
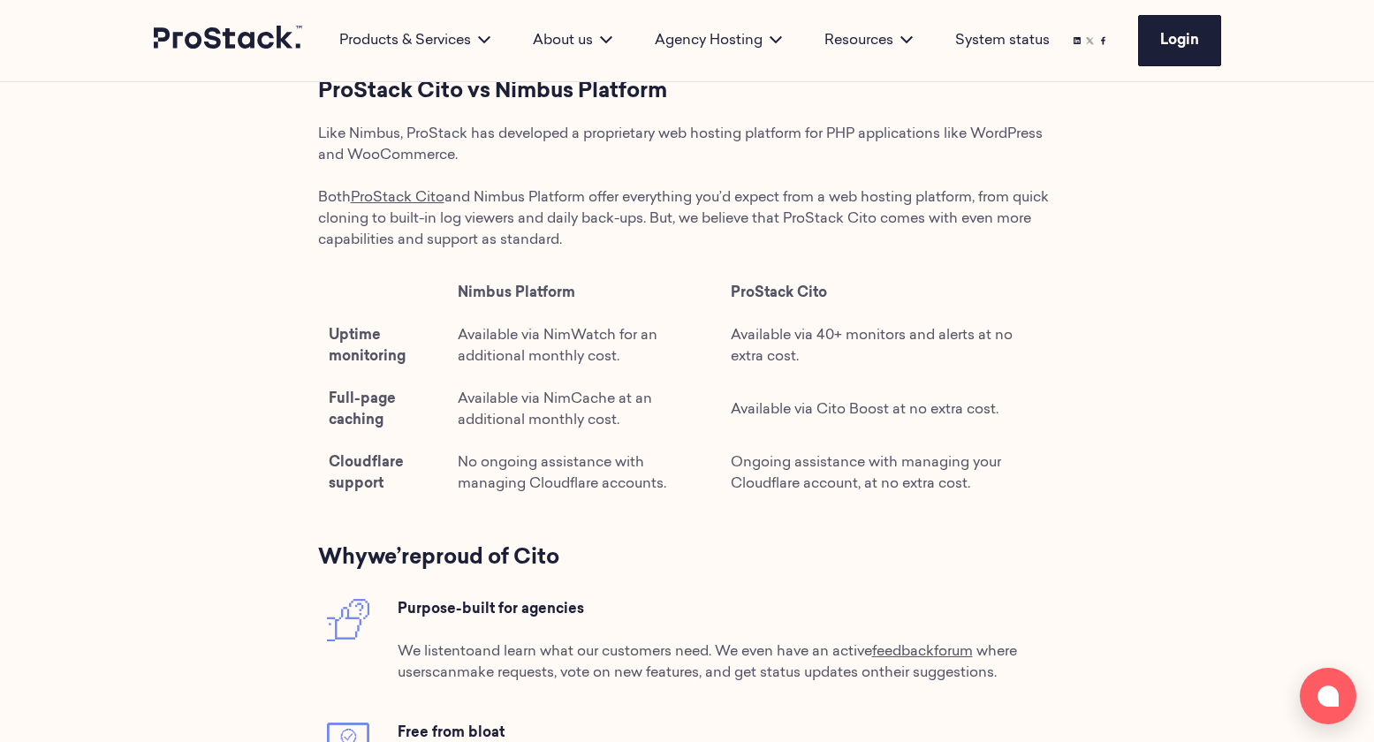
click at [610, 434] on td "Available via NimCache at an additional monthly cost." at bounding box center [583, 410] width 273 height 64
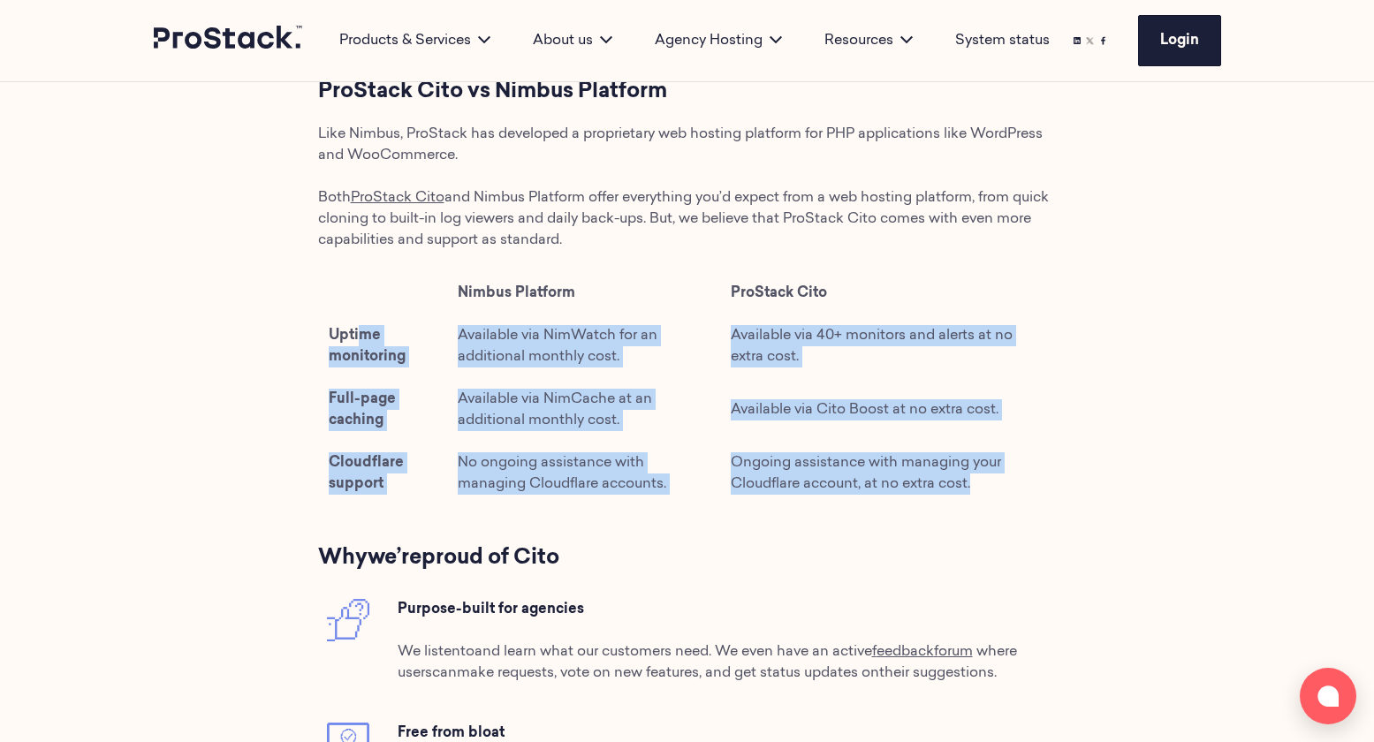
drag, startPoint x: 360, startPoint y: 339, endPoint x: 998, endPoint y: 482, distance: 653.6
click at [998, 482] on tbody "Nimbus Platform ProStack Cito Uptime monitoring Available via NimWatch for an a…" at bounding box center [687, 388] width 739 height 233
click at [610, 368] on td "Available via NimWatch for an additional monthly cost." at bounding box center [583, 347] width 273 height 64
drag, startPoint x: 353, startPoint y: 333, endPoint x: 1017, endPoint y: 475, distance: 679.5
click at [1017, 475] on tbody "Nimbus Platform ProStack Cito Uptime monitoring Available via NimWatch for an a…" at bounding box center [687, 388] width 739 height 233
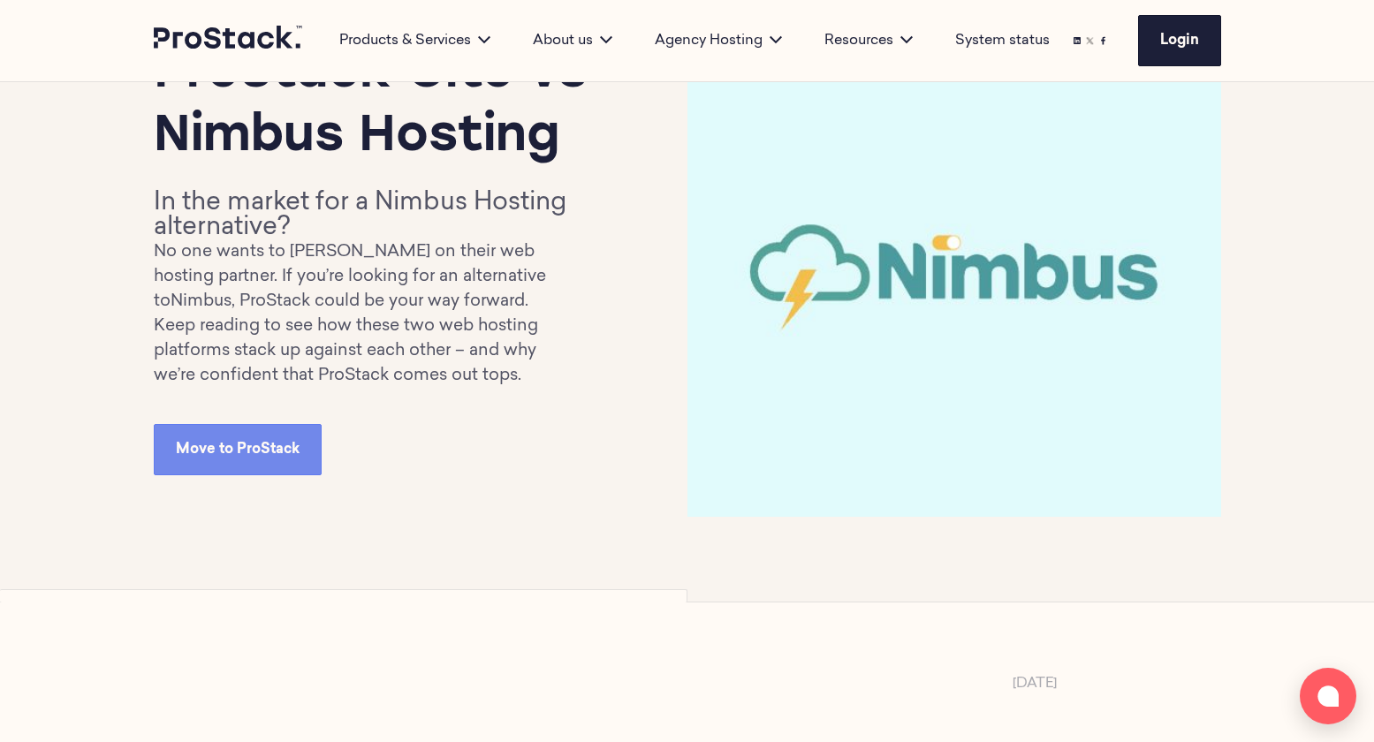
scroll to position [164, 0]
drag, startPoint x: 434, startPoint y: 313, endPoint x: 398, endPoint y: 302, distance: 37.7
click at [434, 313] on p "No one wants to [PERSON_NAME] on their web hosting partner. If you’re looking f…" at bounding box center [365, 278] width 423 height 74
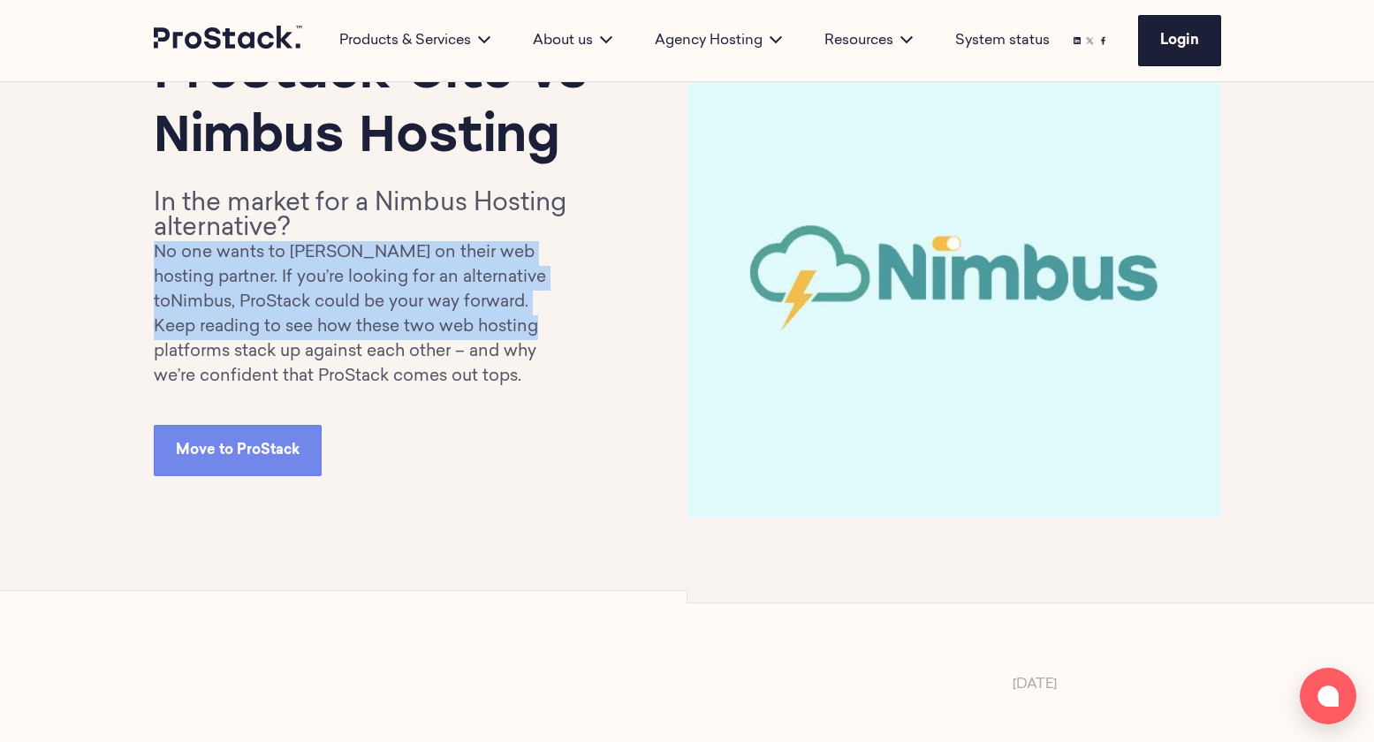
drag, startPoint x: 150, startPoint y: 247, endPoint x: 545, endPoint y: 337, distance: 405.1
click at [547, 336] on div "ProStack Cito vs Nimbus Hosting In the market for a Nimbus Hosting alternative?…" at bounding box center [687, 260] width 1209 height 685
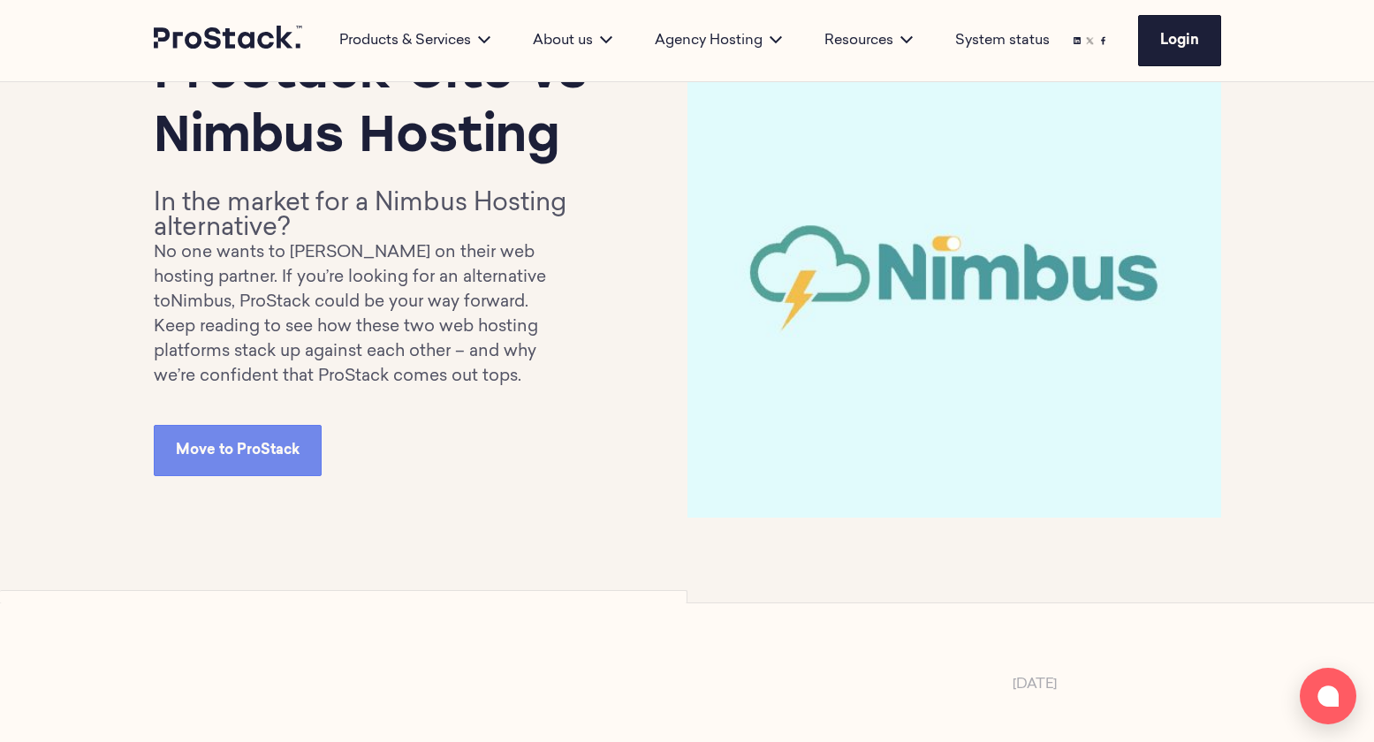
click at [469, 354] on p "Keep reading to see how these two web hosting platforms stack up against each o…" at bounding box center [365, 352] width 423 height 74
click at [413, 294] on p "No one wants to [PERSON_NAME] on their web hosting partner. If you’re looking f…" at bounding box center [365, 278] width 423 height 74
click at [476, 301] on p "No one wants to [PERSON_NAME] on their web hosting partner. If you’re looking f…" at bounding box center [365, 278] width 423 height 74
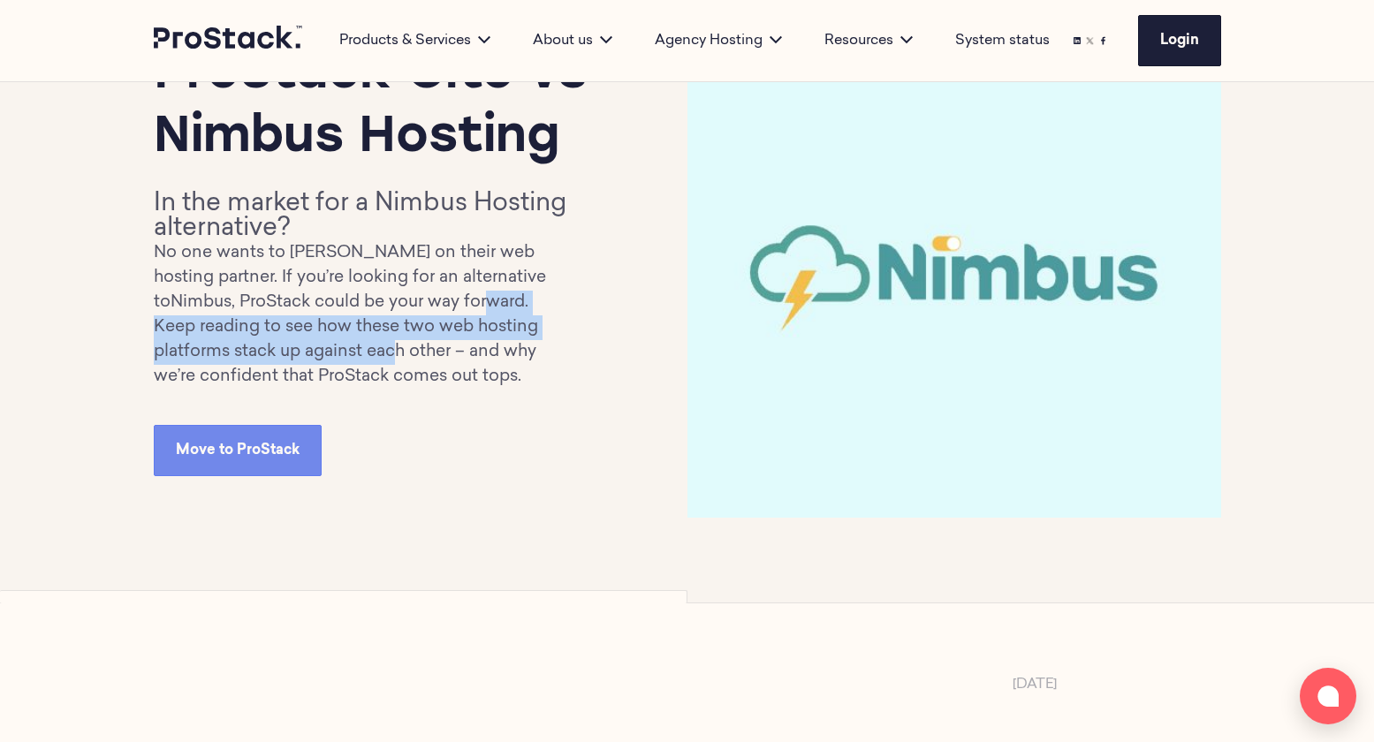
drag, startPoint x: 398, startPoint y: 296, endPoint x: 422, endPoint y: 362, distance: 70.4
click at [394, 353] on div "In the market for a Nimbus Hosting alternative? No one wants to [PERSON_NAME] o…" at bounding box center [365, 291] width 423 height 198
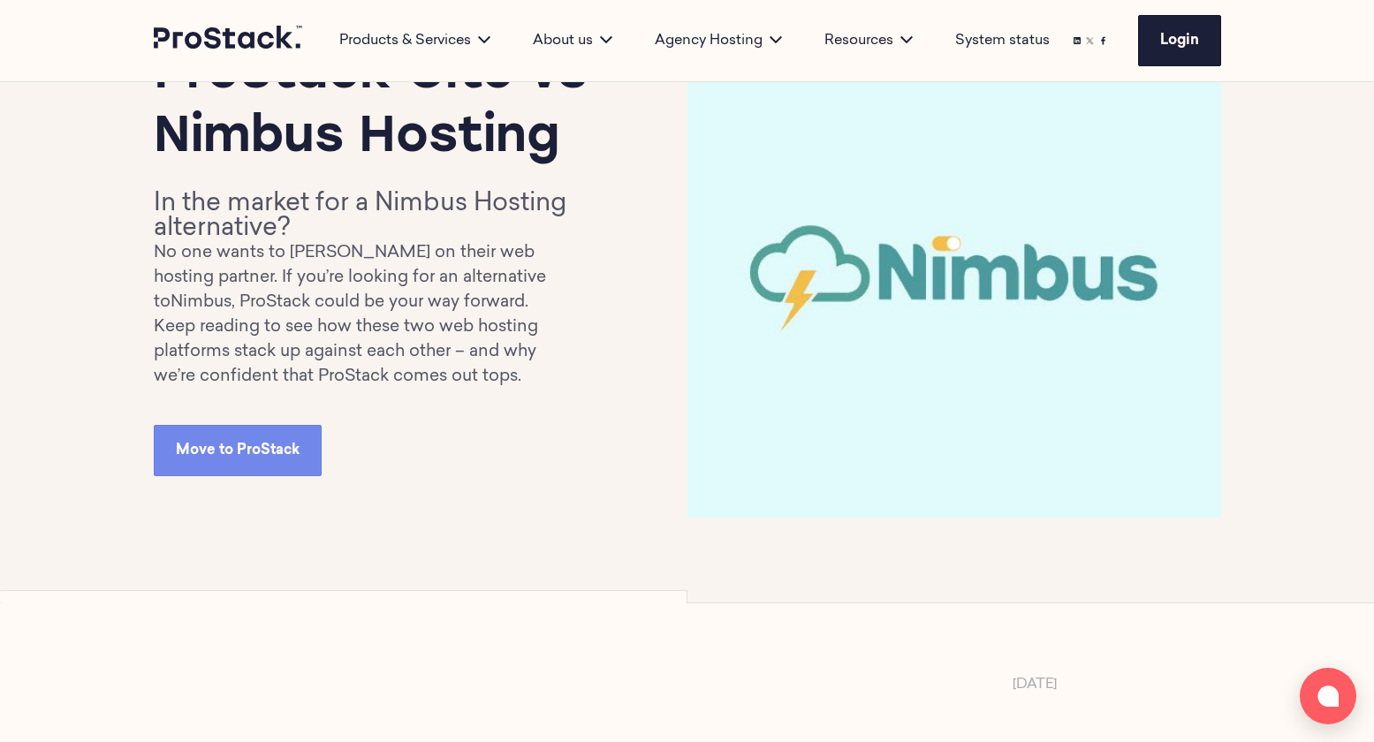
click at [482, 366] on p "Keep reading to see how these two web hosting platforms stack up against each o…" at bounding box center [365, 352] width 423 height 74
click at [462, 296] on p "No one wants to [PERSON_NAME] on their web hosting partner. If you’re looking f…" at bounding box center [365, 278] width 423 height 74
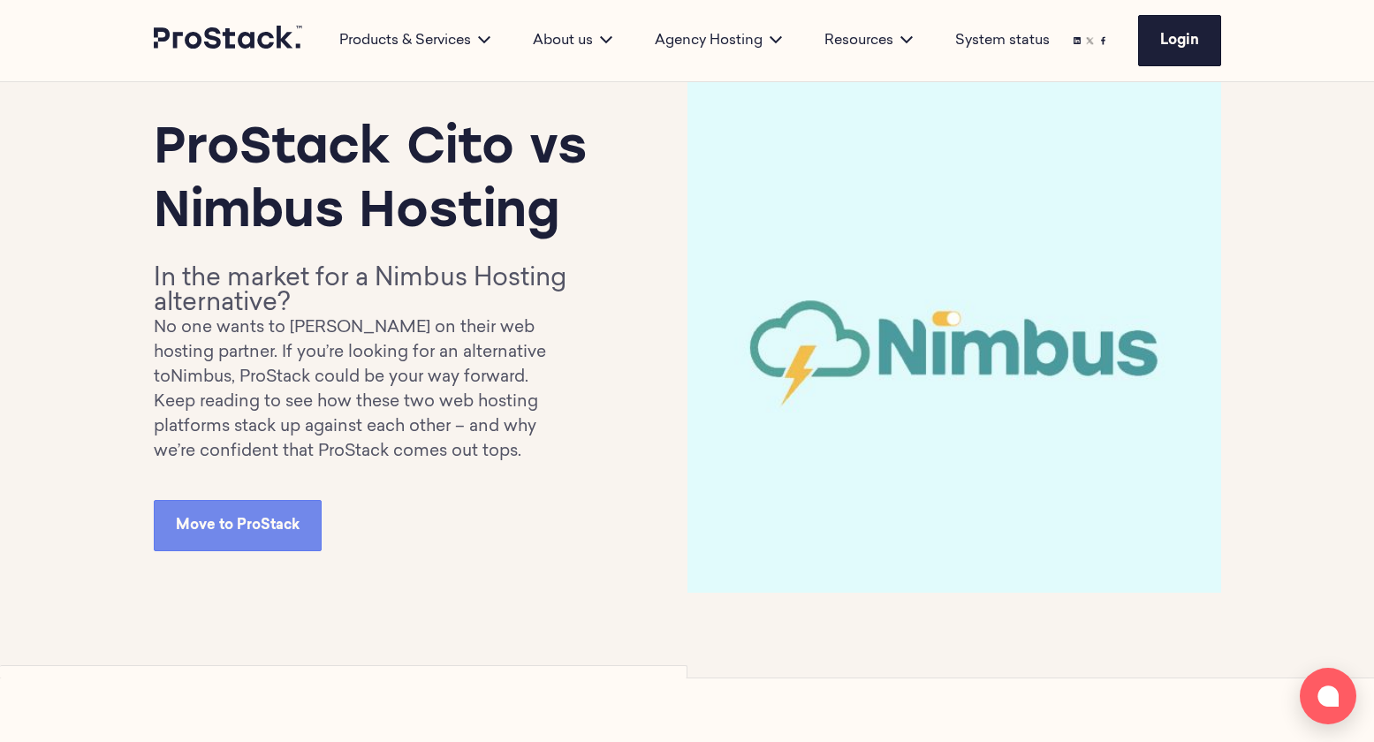
scroll to position [85, 0]
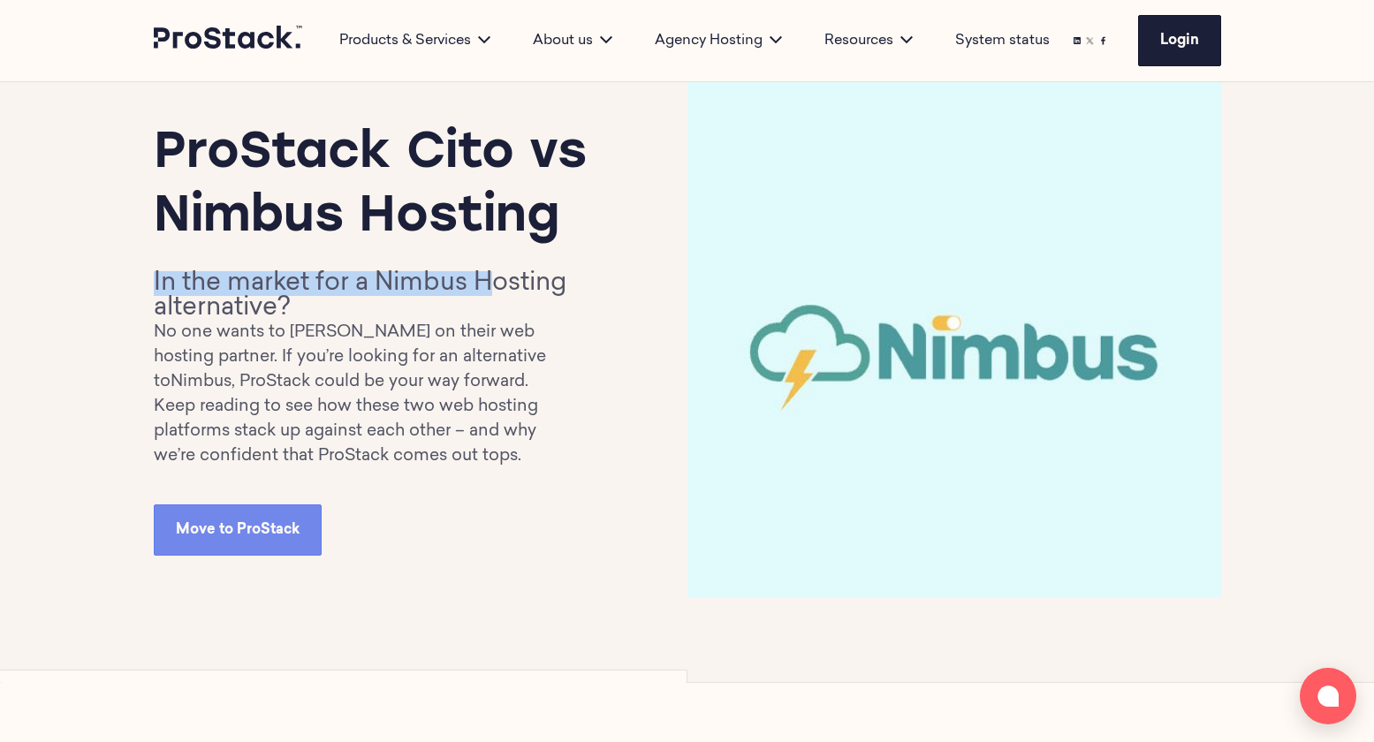
drag, startPoint x: 153, startPoint y: 276, endPoint x: 474, endPoint y: 298, distance: 321.5
click at [482, 292] on h2 "In the market for a Nimbus Hosting alternative?" at bounding box center [365, 295] width 423 height 49
click at [472, 299] on h2 "In the market for a Nimbus Hosting alternative?" at bounding box center [365, 295] width 423 height 49
drag, startPoint x: 413, startPoint y: 295, endPoint x: 382, endPoint y: 294, distance: 30.9
click at [412, 295] on h2 "In the market for a Nimbus Hosting alternative?" at bounding box center [365, 295] width 423 height 49
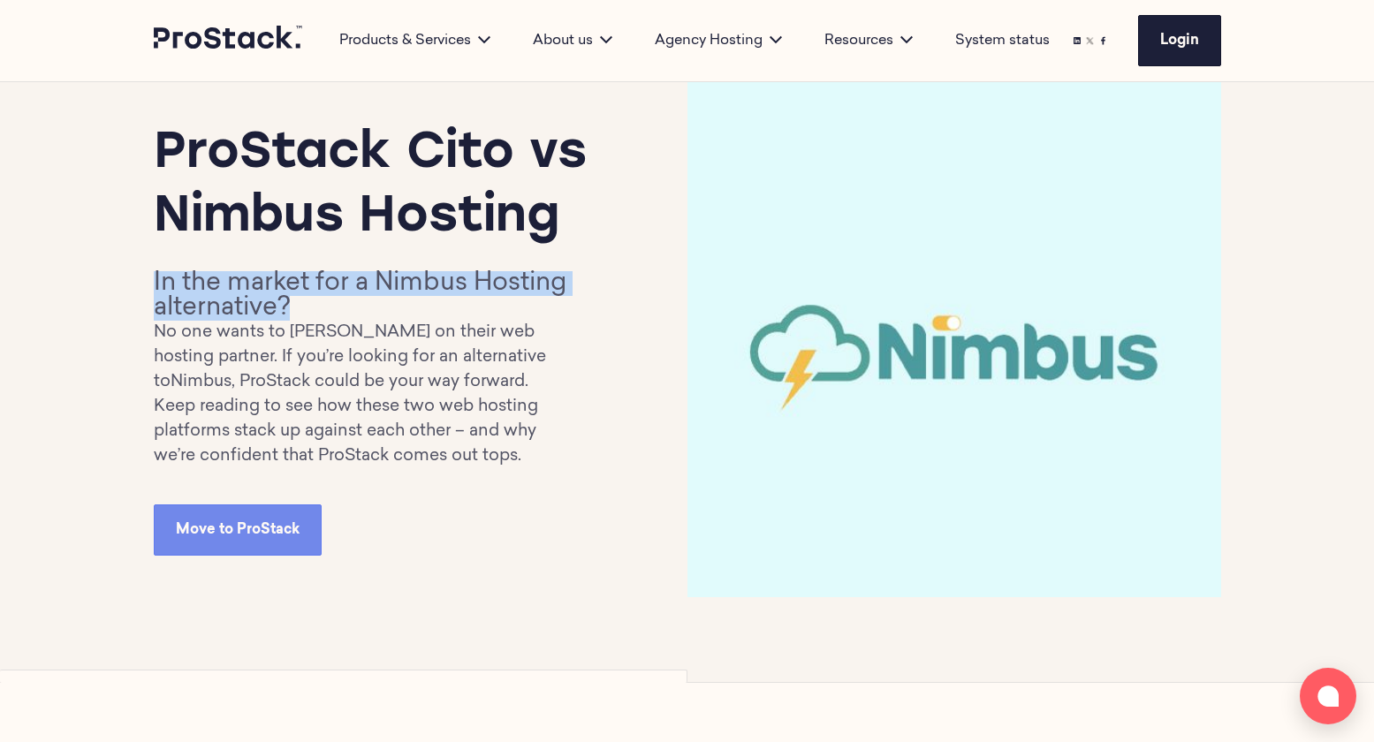
drag, startPoint x: 293, startPoint y: 306, endPoint x: 147, endPoint y: 286, distance: 148.0
click at [147, 286] on div "ProStack Cito vs Nimbus Hosting In the market for a Nimbus Hosting alternative?…" at bounding box center [687, 339] width 1209 height 685
click at [358, 300] on h2 "In the market for a Nimbus Hosting alternative?" at bounding box center [365, 295] width 423 height 49
drag, startPoint x: 306, startPoint y: 306, endPoint x: 135, endPoint y: 273, distance: 173.6
click at [135, 273] on div "ProStack Cito vs Nimbus Hosting In the market for a Nimbus Hosting alternative?…" at bounding box center [687, 339] width 1209 height 685
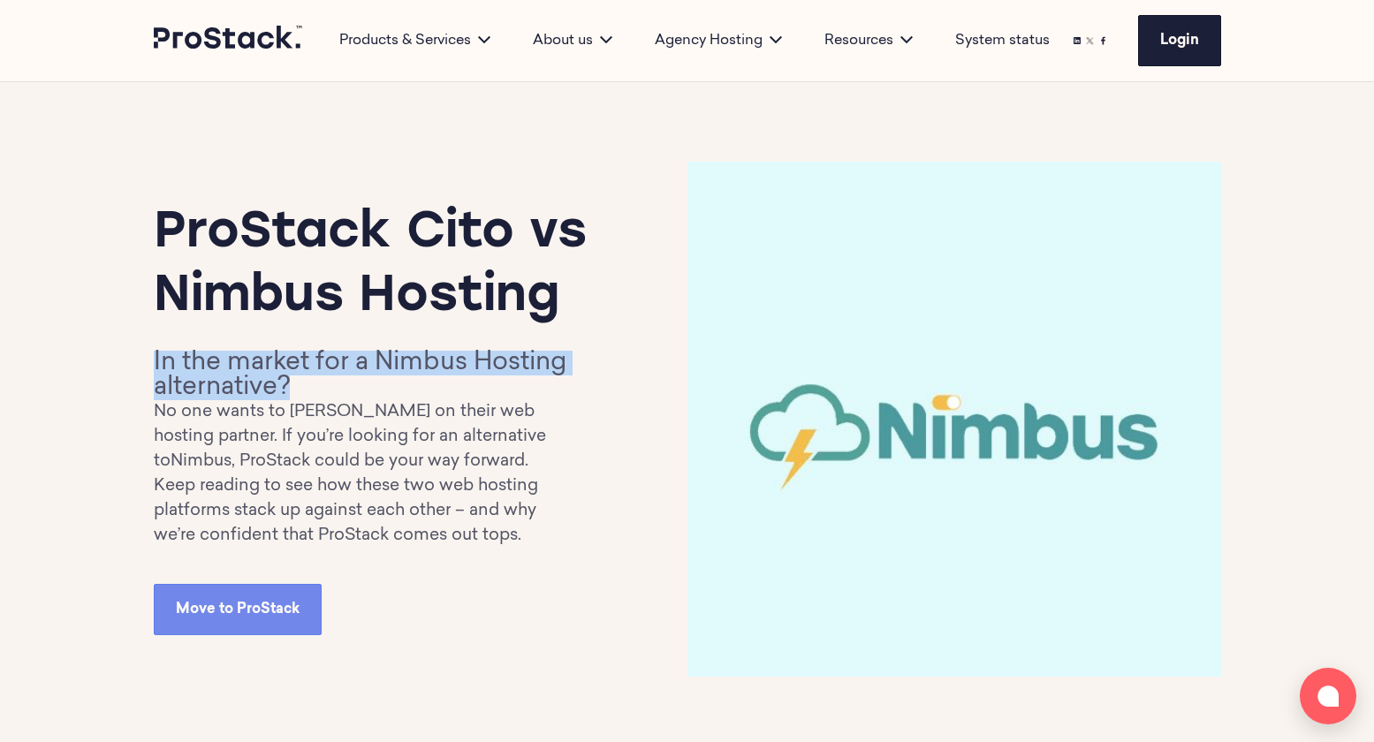
scroll to position [0, 0]
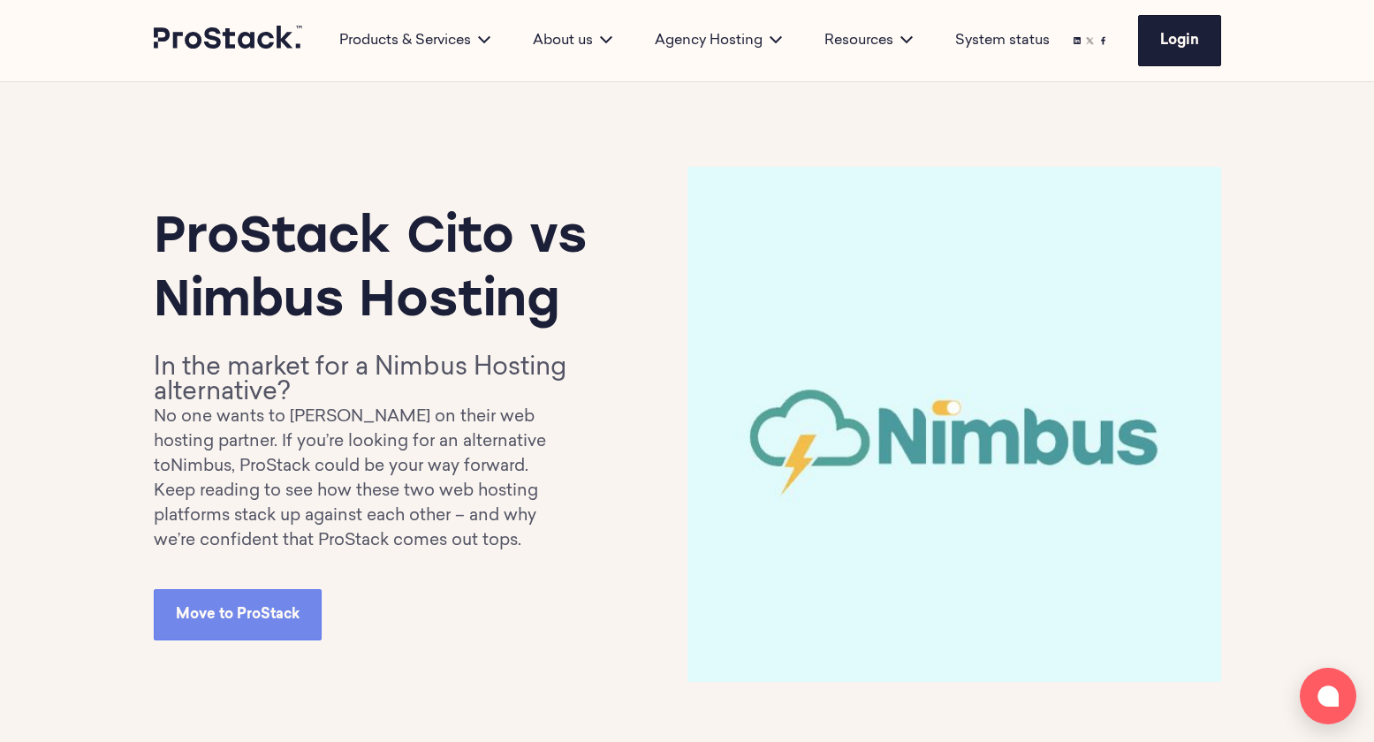
drag, startPoint x: 410, startPoint y: 439, endPoint x: 368, endPoint y: 429, distance: 42.9
click at [410, 440] on p "No one wants to [PERSON_NAME] on their web hosting partner. If you’re looking f…" at bounding box center [365, 443] width 423 height 74
click at [304, 407] on p "No one wants to [PERSON_NAME] on their web hosting partner. If you’re looking f…" at bounding box center [365, 443] width 423 height 74
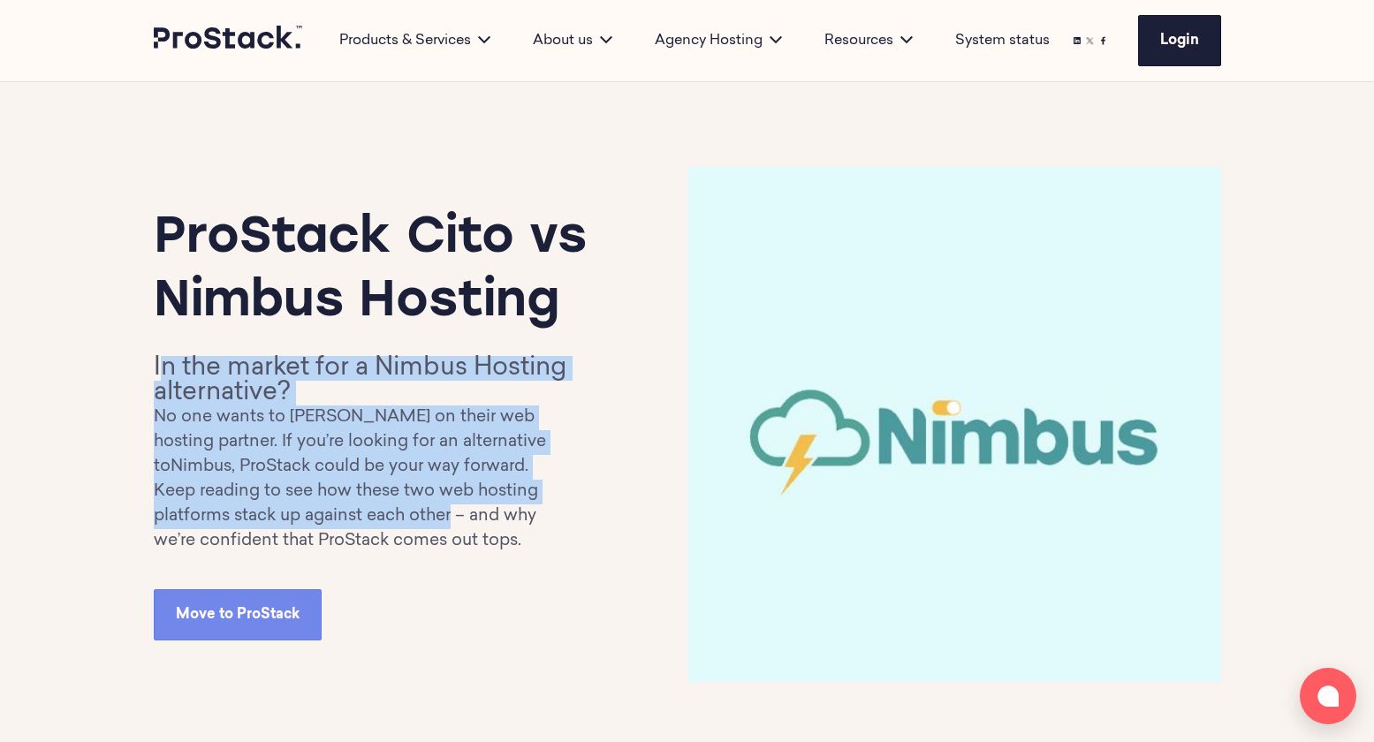
drag, startPoint x: 158, startPoint y: 363, endPoint x: 452, endPoint y: 510, distance: 328.8
click at [452, 510] on div "In the market for a Nimbus Hosting alternative? No one wants to [PERSON_NAME] o…" at bounding box center [365, 455] width 423 height 198
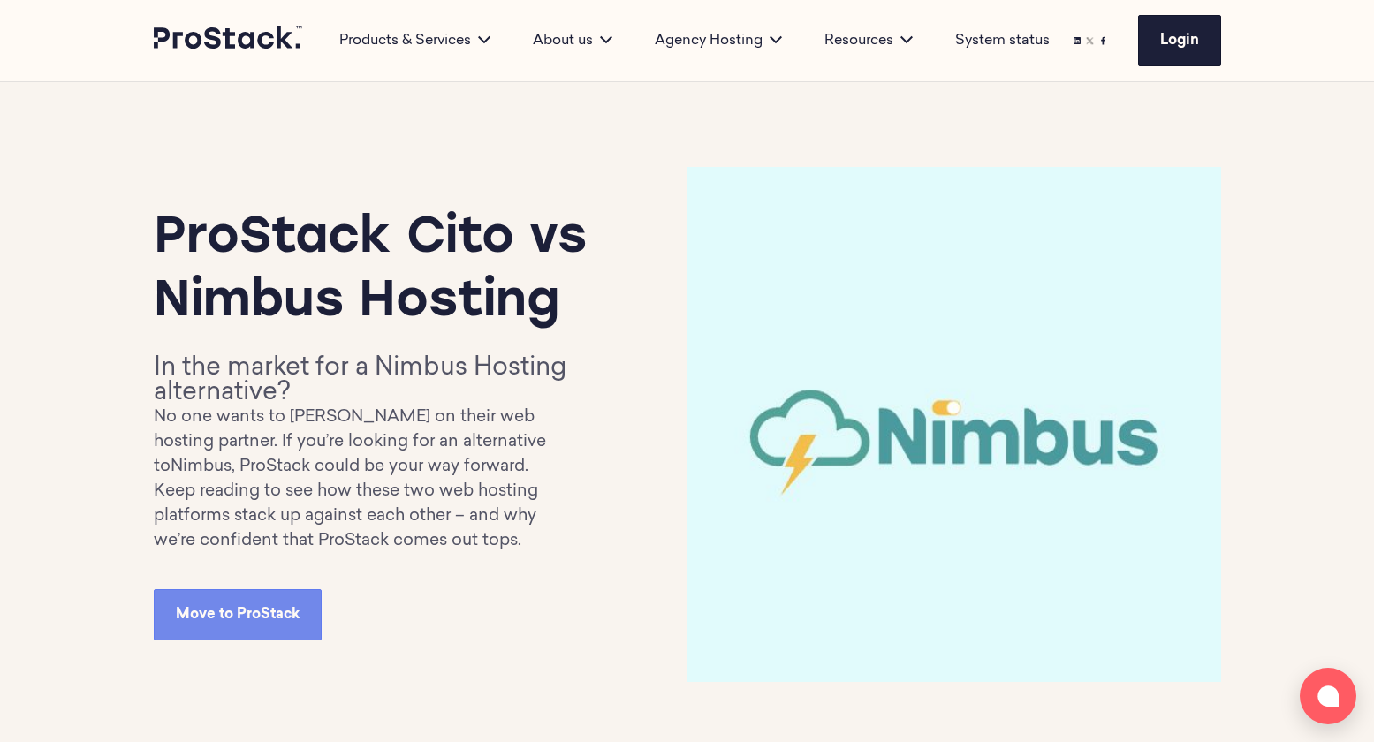
click at [497, 526] on p "Keep reading to see how these two web hosting platforms stack up against each o…" at bounding box center [365, 517] width 423 height 74
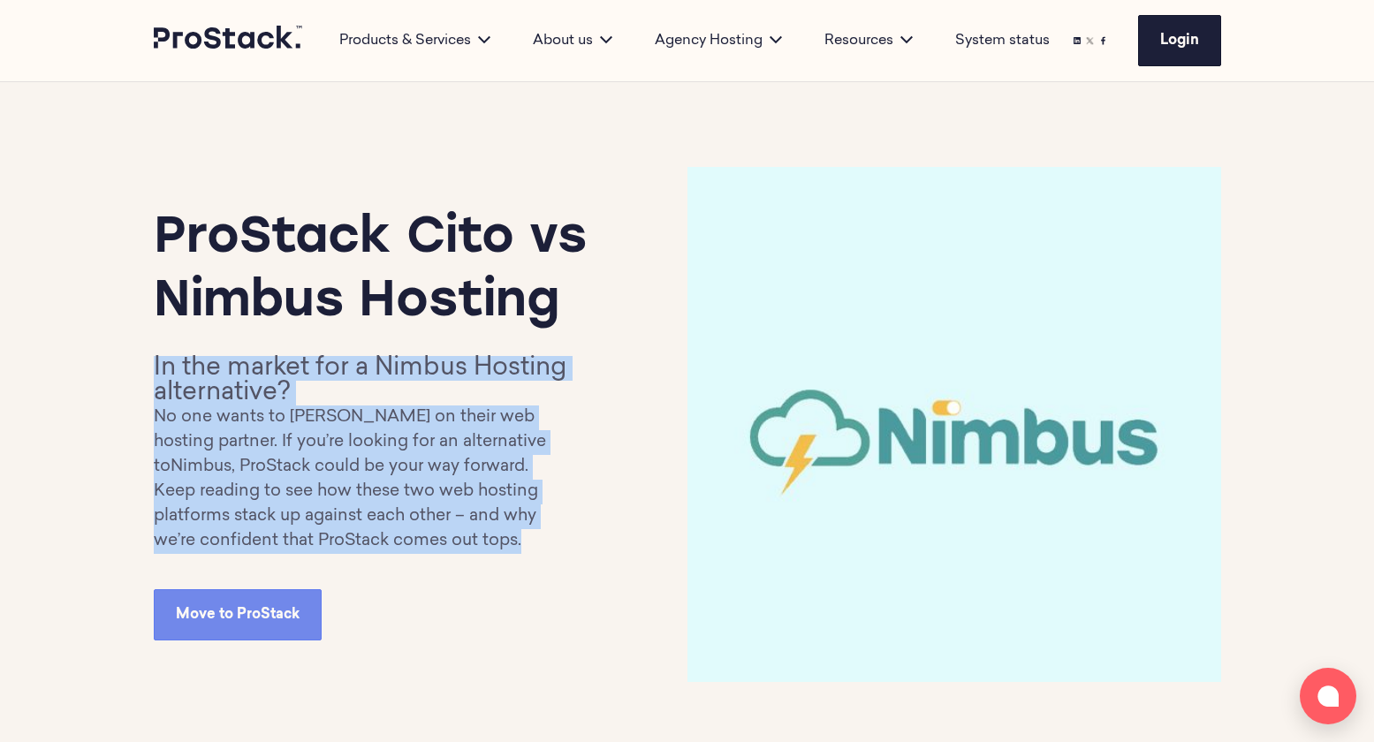
drag, startPoint x: 542, startPoint y: 540, endPoint x: 96, endPoint y: 358, distance: 481.1
click at [96, 358] on div "ProStack Cito vs Nimbus Hosting In the market for a Nimbus Hosting alternative?…" at bounding box center [687, 424] width 1209 height 685
click at [376, 471] on p "No one wants to [PERSON_NAME] on their web hosting partner. If you’re looking f…" at bounding box center [365, 443] width 423 height 74
